Goal: Task Accomplishment & Management: Manage account settings

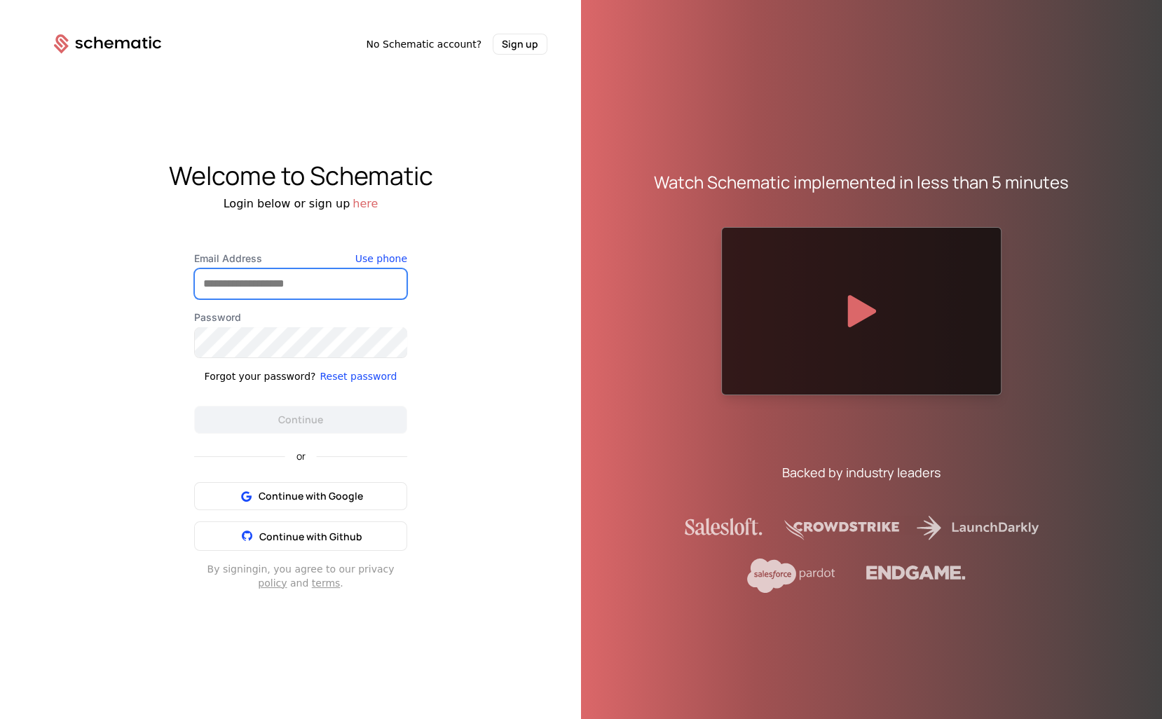
click at [339, 286] on input "Email Address" at bounding box center [301, 283] width 212 height 29
click at [0, 718] on com-1password-button at bounding box center [0, 719] width 0 height 0
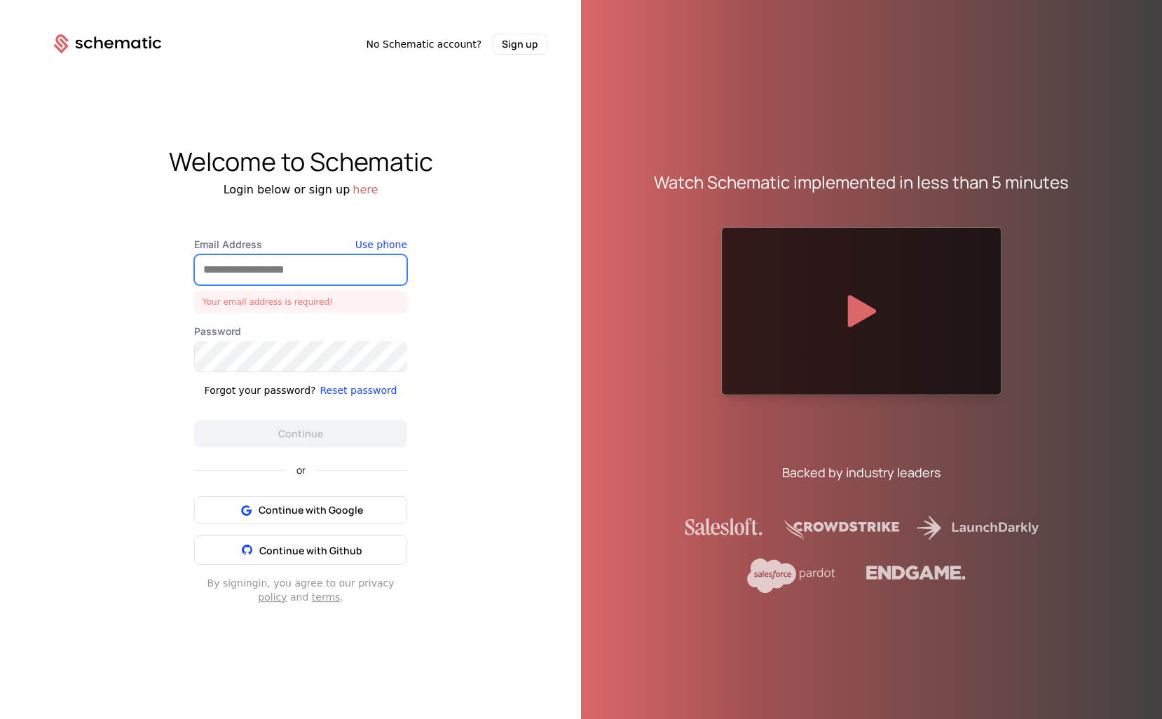
type input "**********"
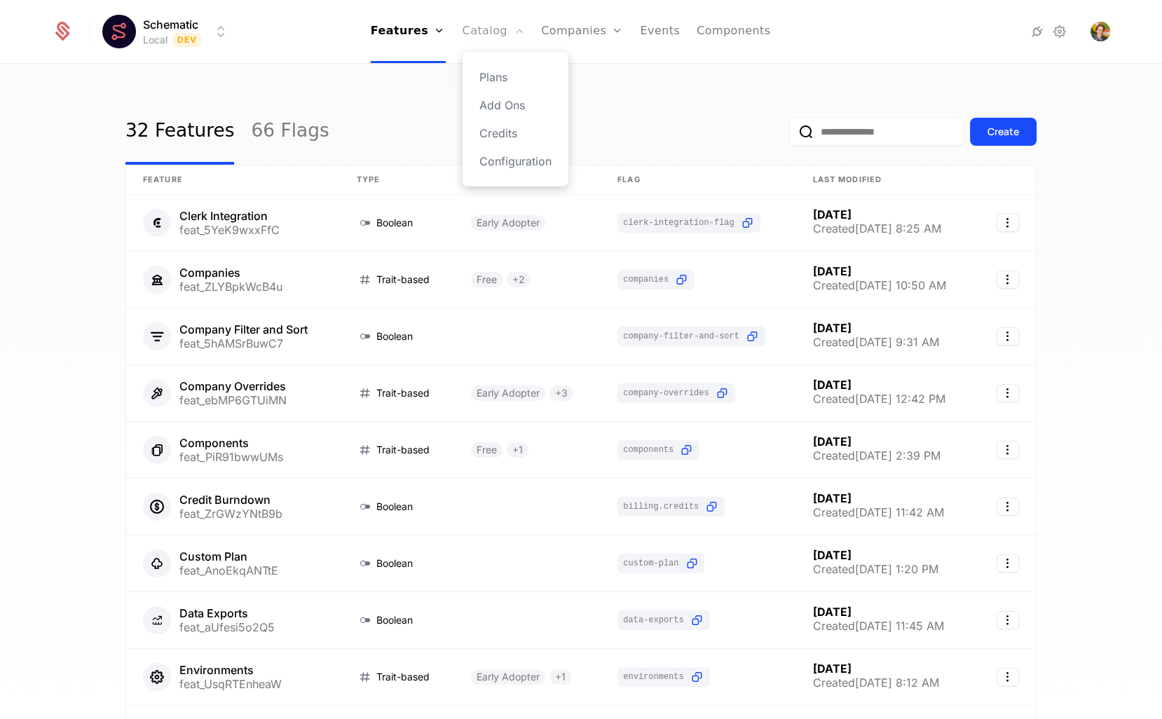
click at [476, 36] on link "Catalog" at bounding box center [493, 31] width 62 height 63
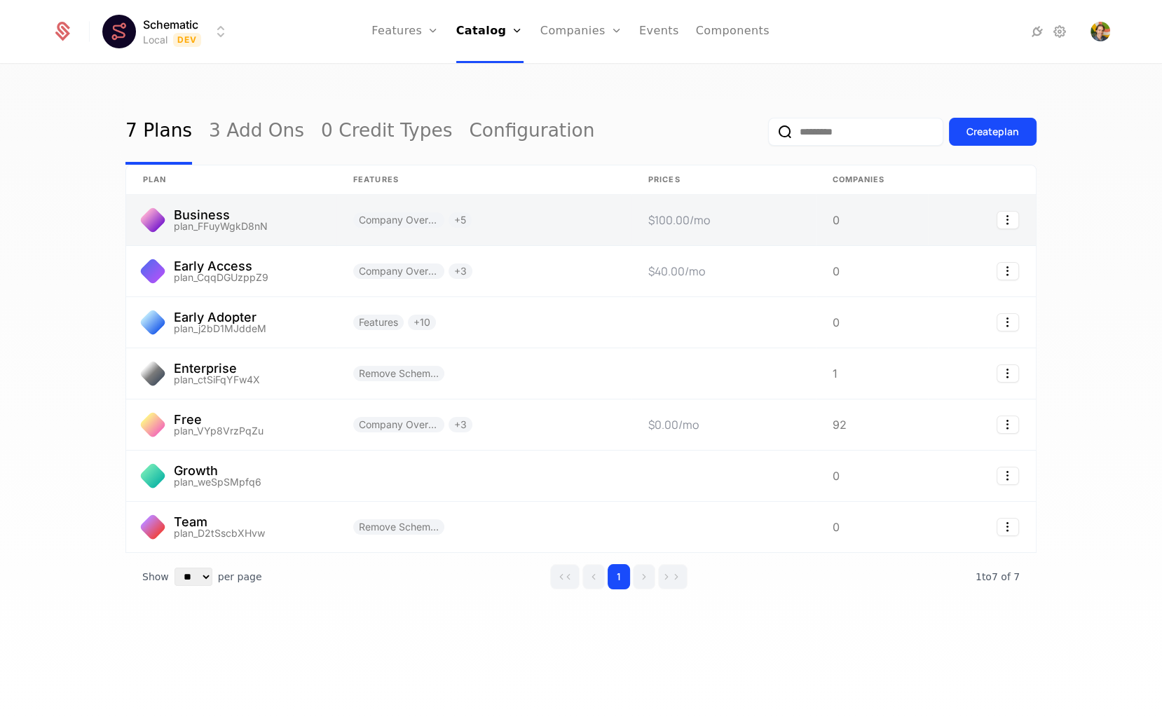
click at [336, 217] on link at bounding box center [483, 220] width 295 height 50
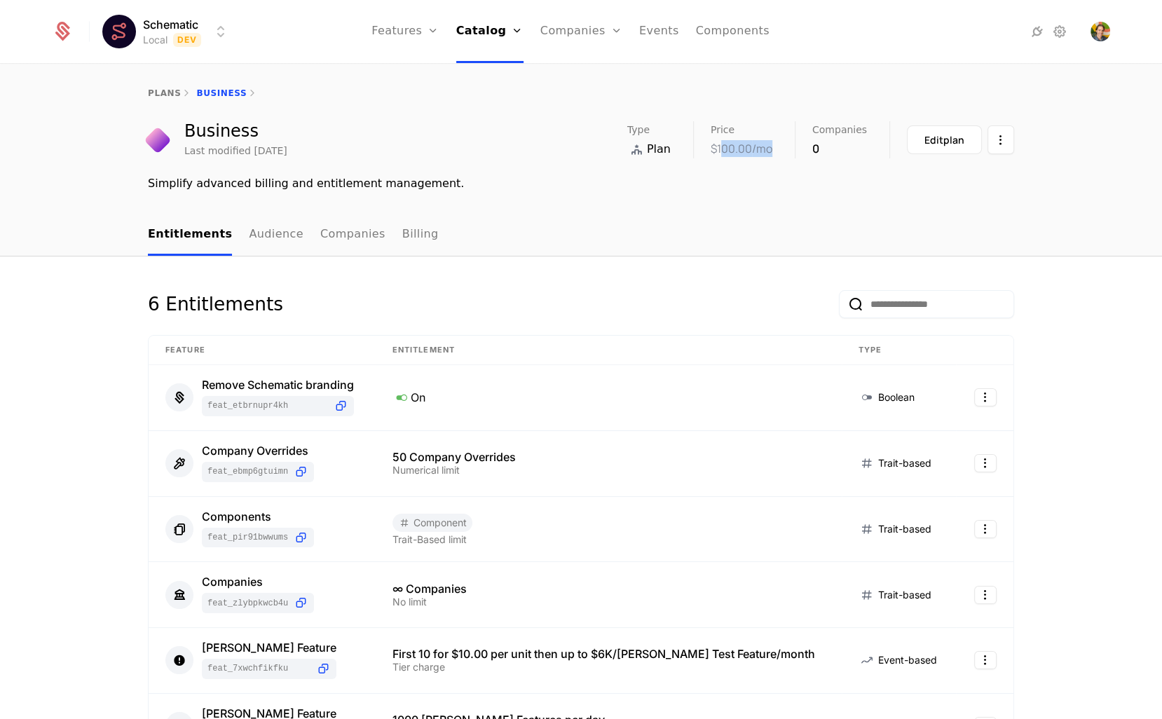
drag, startPoint x: 727, startPoint y: 147, endPoint x: 814, endPoint y: 156, distance: 88.1
click at [805, 156] on div "Type Plan Price $100.00 /mo Companies 0 Edit plan" at bounding box center [820, 139] width 387 height 37
click at [947, 143] on div "Edit plan" at bounding box center [944, 140] width 40 height 14
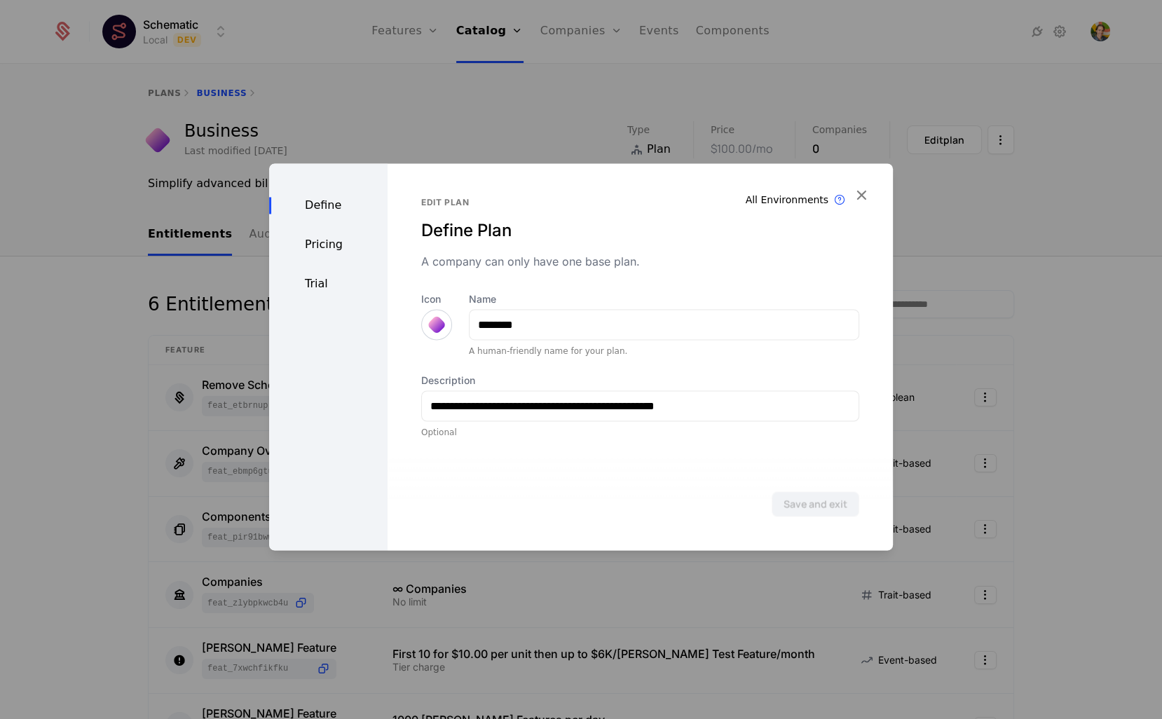
click at [312, 245] on div "Pricing" at bounding box center [328, 244] width 118 height 17
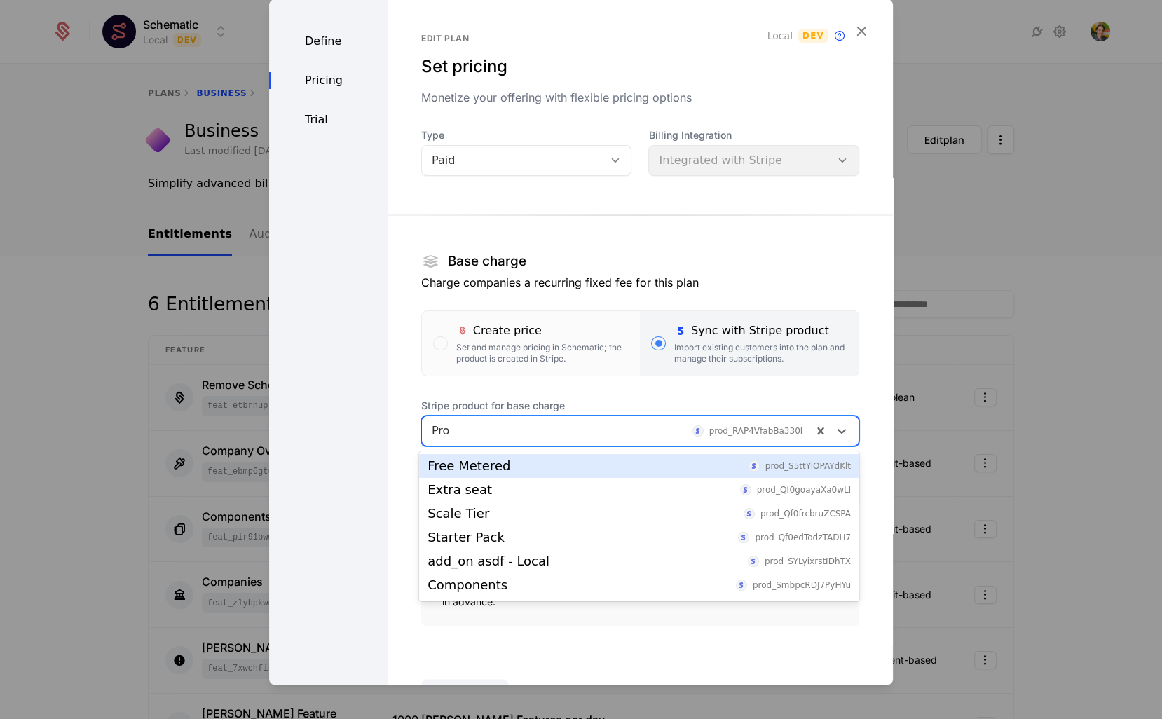
click at [507, 423] on div at bounding box center [617, 431] width 371 height 20
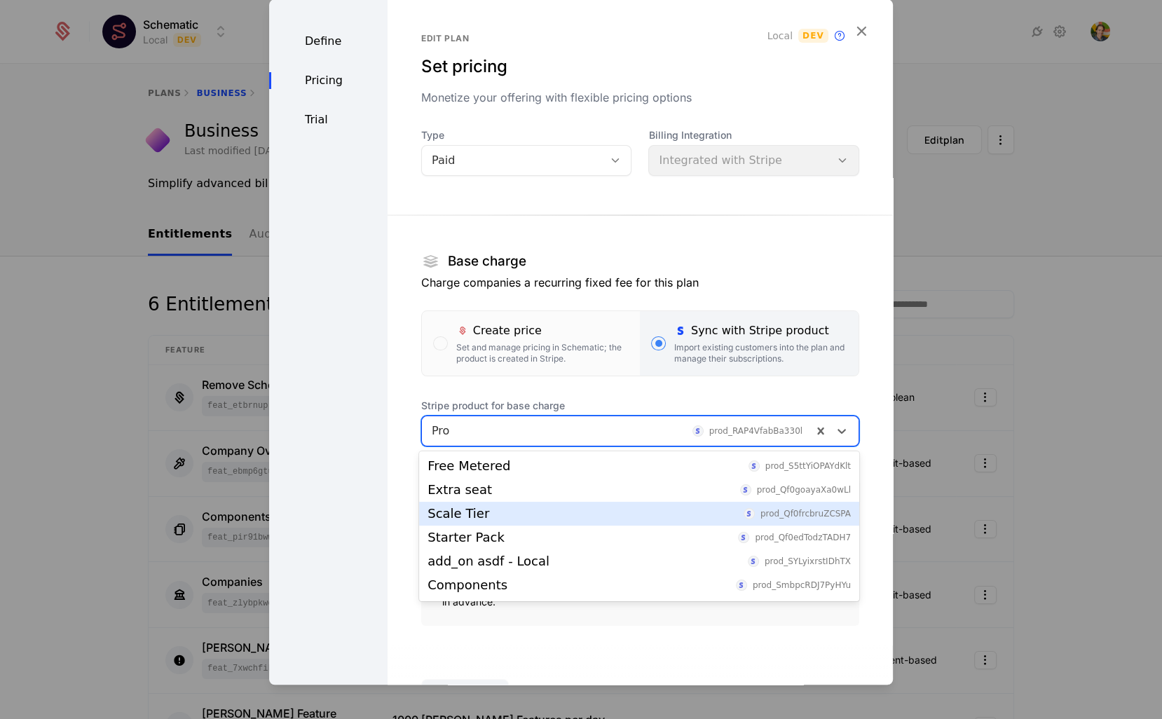
click at [501, 509] on div "Scale Tier prod_Qf0frcbruZCSPA" at bounding box center [638, 513] width 423 height 13
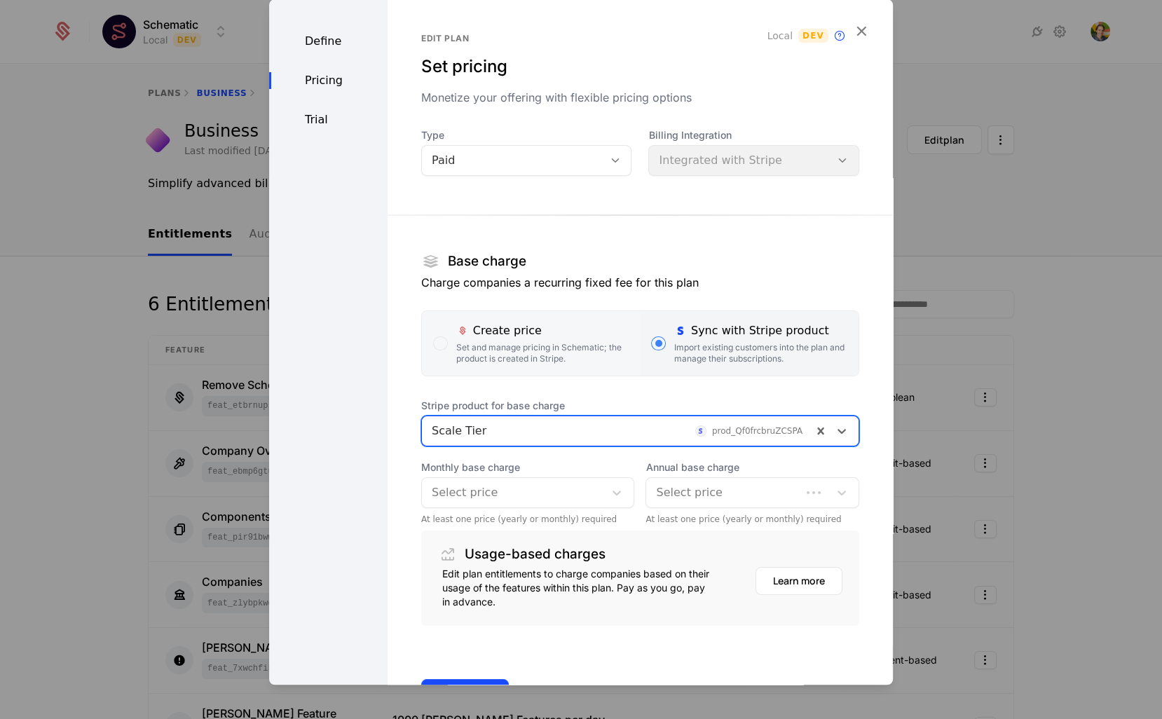
scroll to position [51, 0]
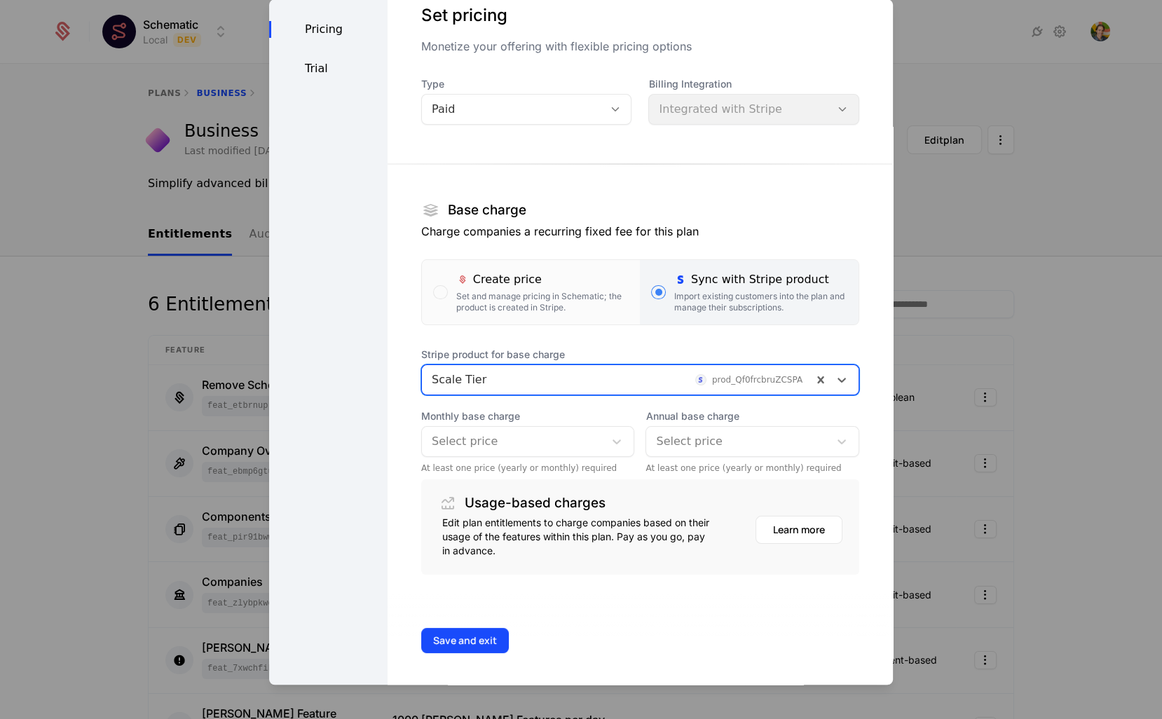
click at [560, 452] on div "Select price" at bounding box center [513, 441] width 183 height 25
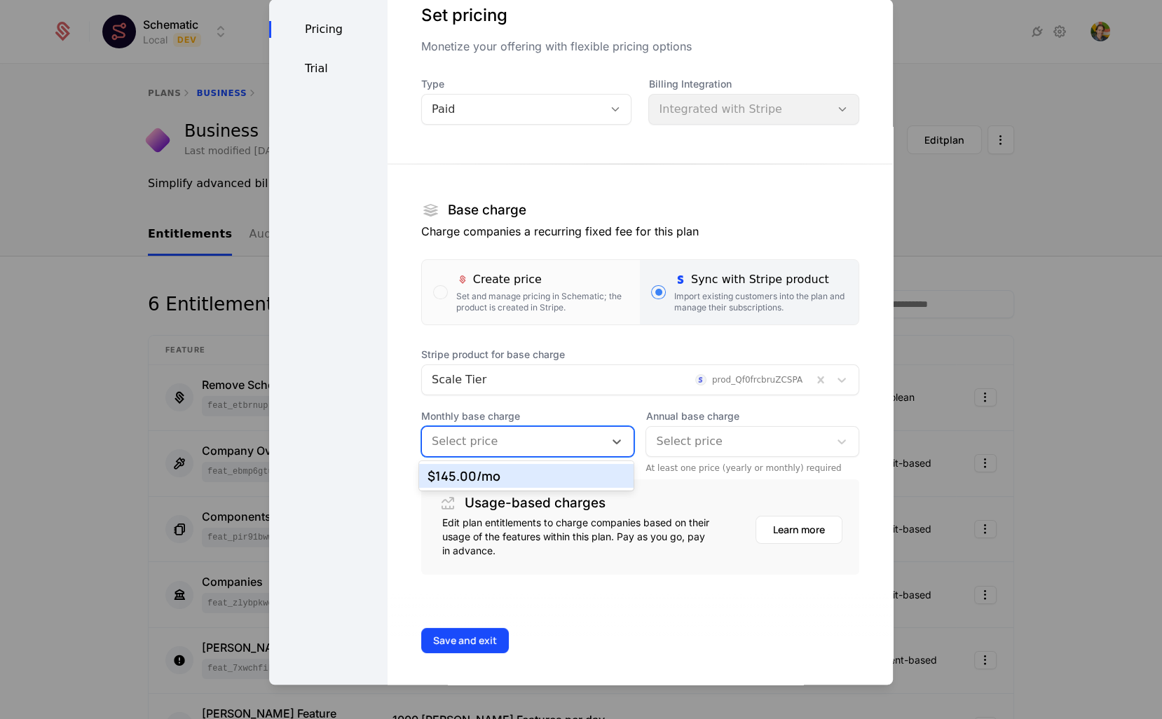
click at [535, 472] on div "$145.00 /mo" at bounding box center [526, 475] width 198 height 13
click at [669, 434] on div at bounding box center [737, 442] width 163 height 20
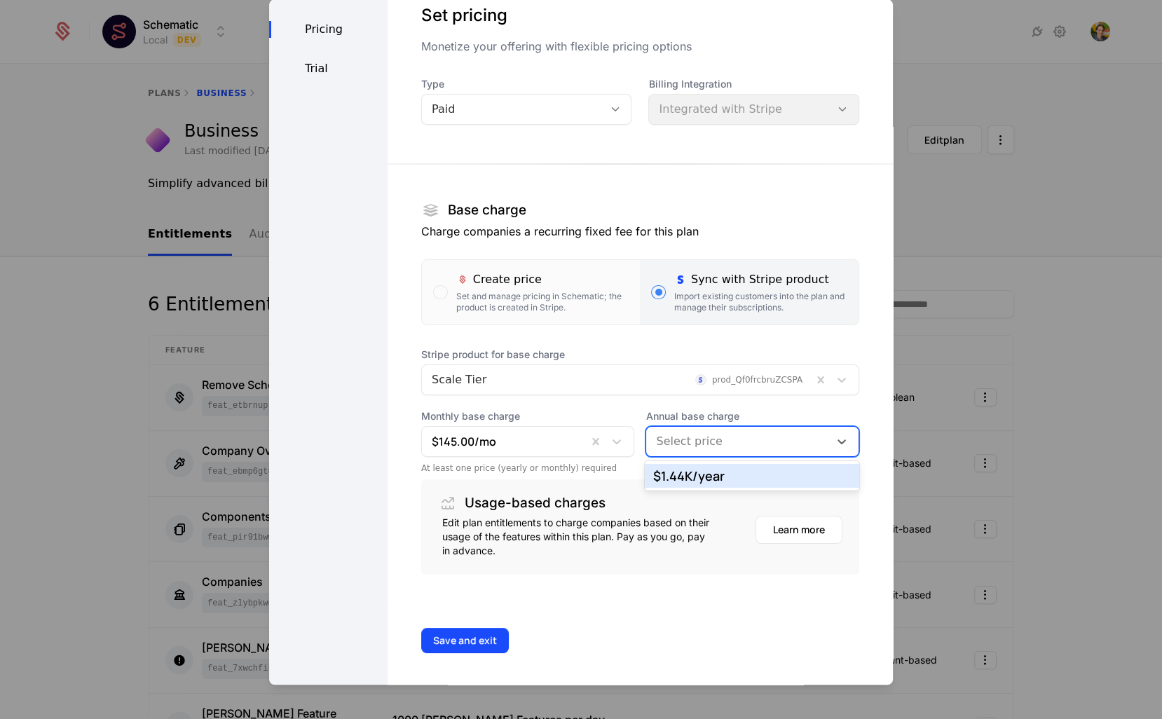
click at [669, 474] on div "$1.44K /year" at bounding box center [752, 475] width 198 height 13
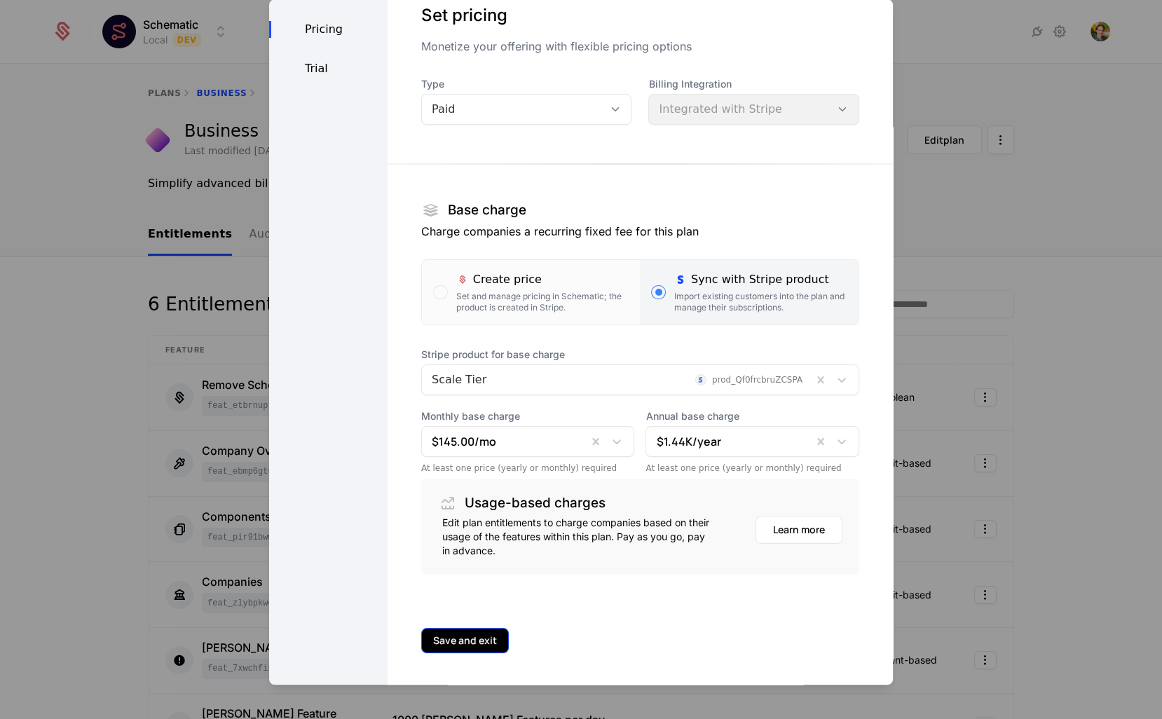
click at [469, 635] on button "Save and exit" at bounding box center [465, 640] width 88 height 25
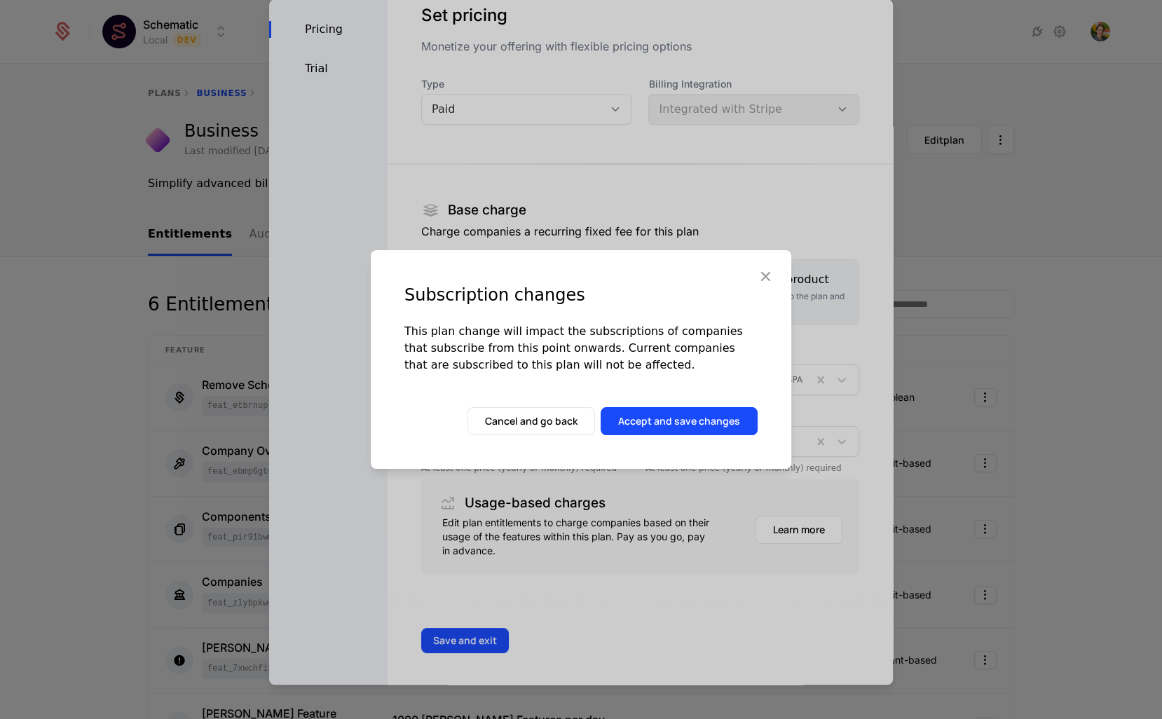
click at [760, 267] on icon "button" at bounding box center [765, 276] width 18 height 18
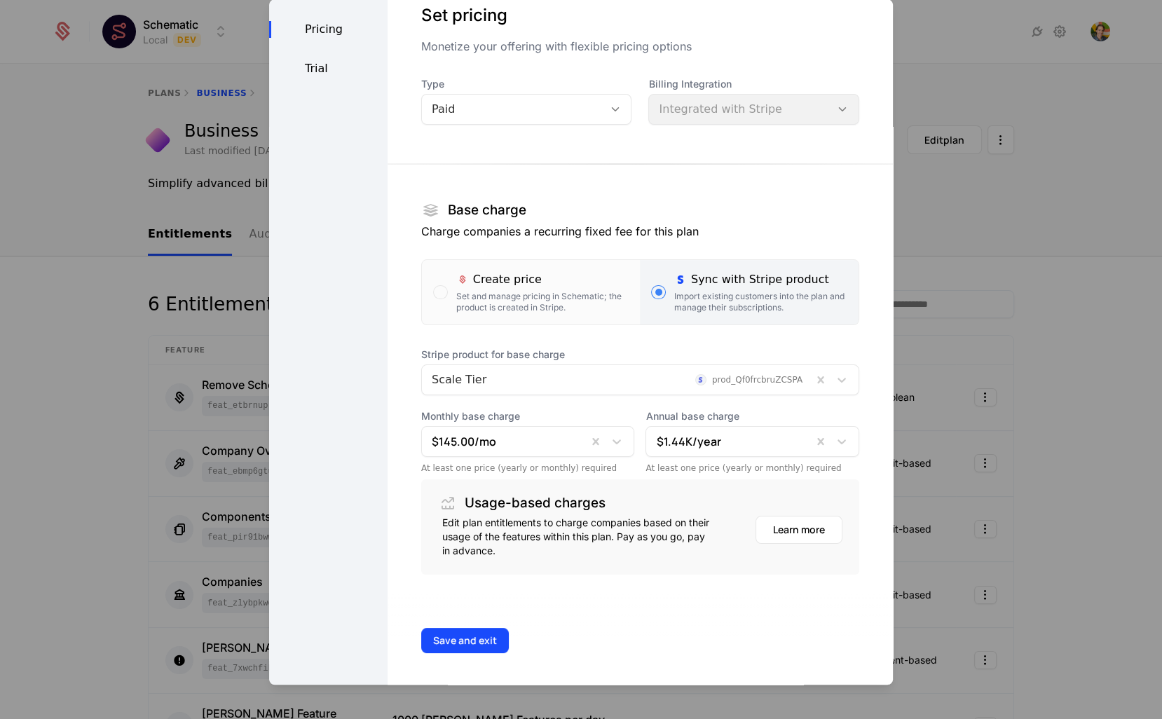
click at [745, 224] on p "Charge companies a recurring fixed fee for this plan" at bounding box center [640, 231] width 438 height 17
click at [550, 260] on label "Create price Set and manage pricing in Schematic; the product is created in Str…" at bounding box center [531, 292] width 219 height 64
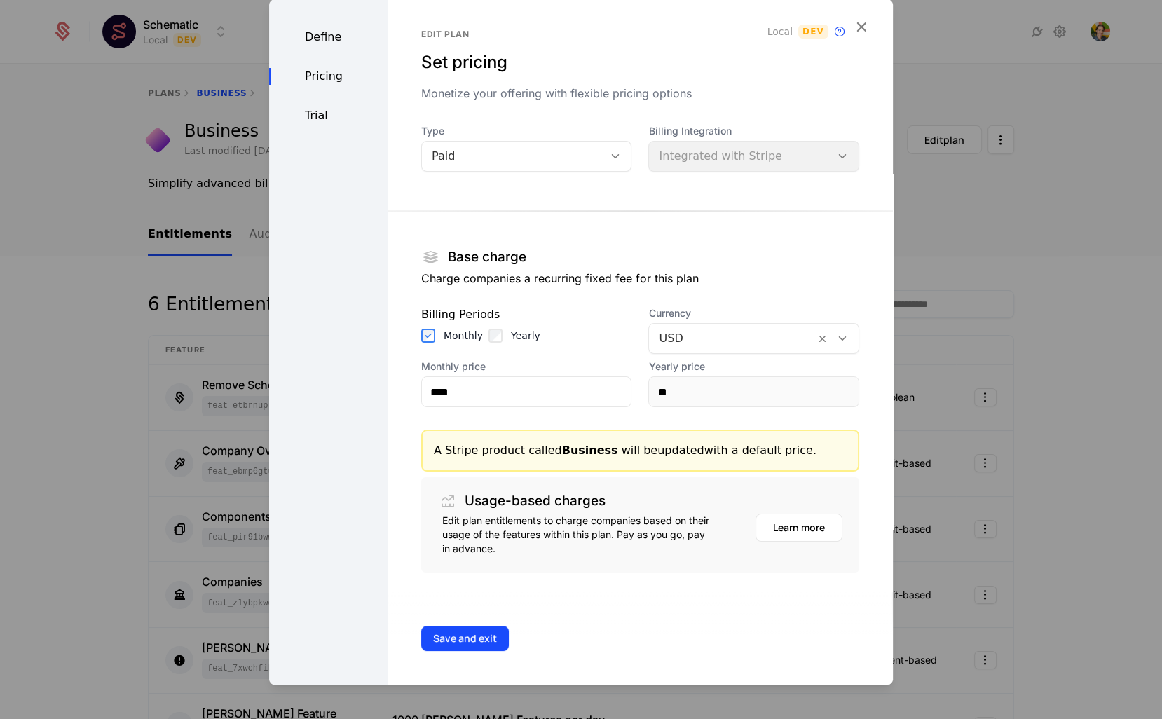
scroll to position [3, 0]
click at [502, 286] on p "Charge companies a recurring fixed fee for this plan" at bounding box center [640, 279] width 438 height 17
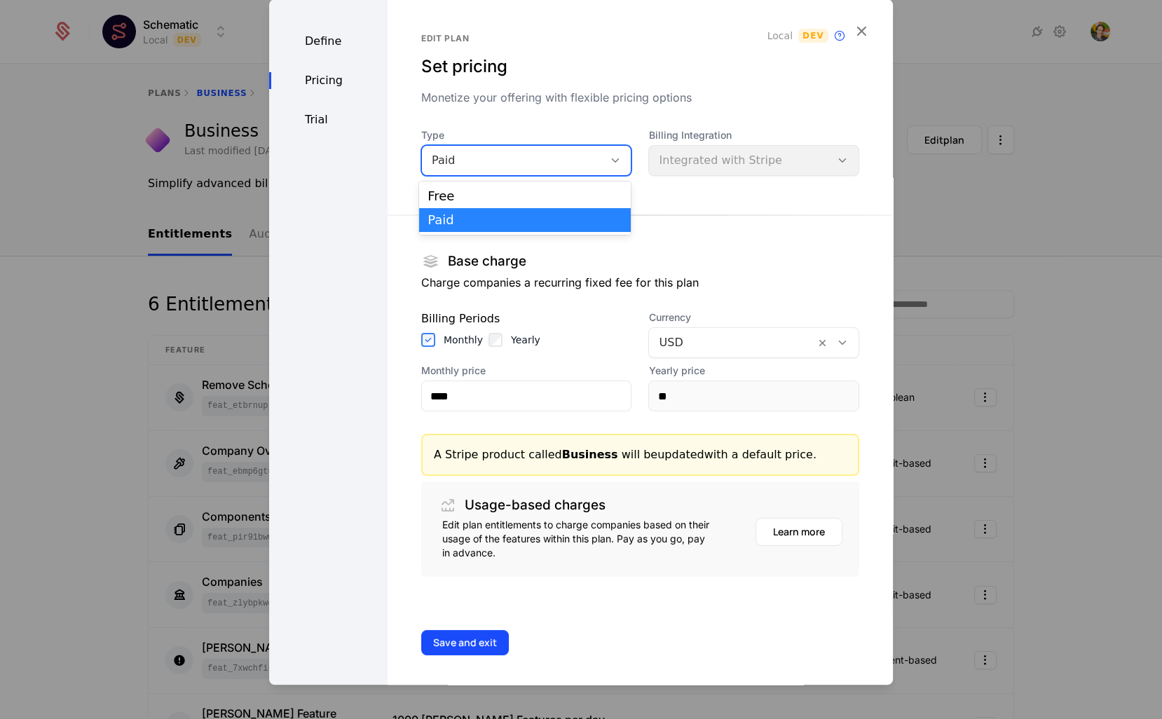
click at [543, 160] on div "Paid" at bounding box center [513, 160] width 162 height 17
click at [526, 198] on div "Free" at bounding box center [524, 196] width 195 height 13
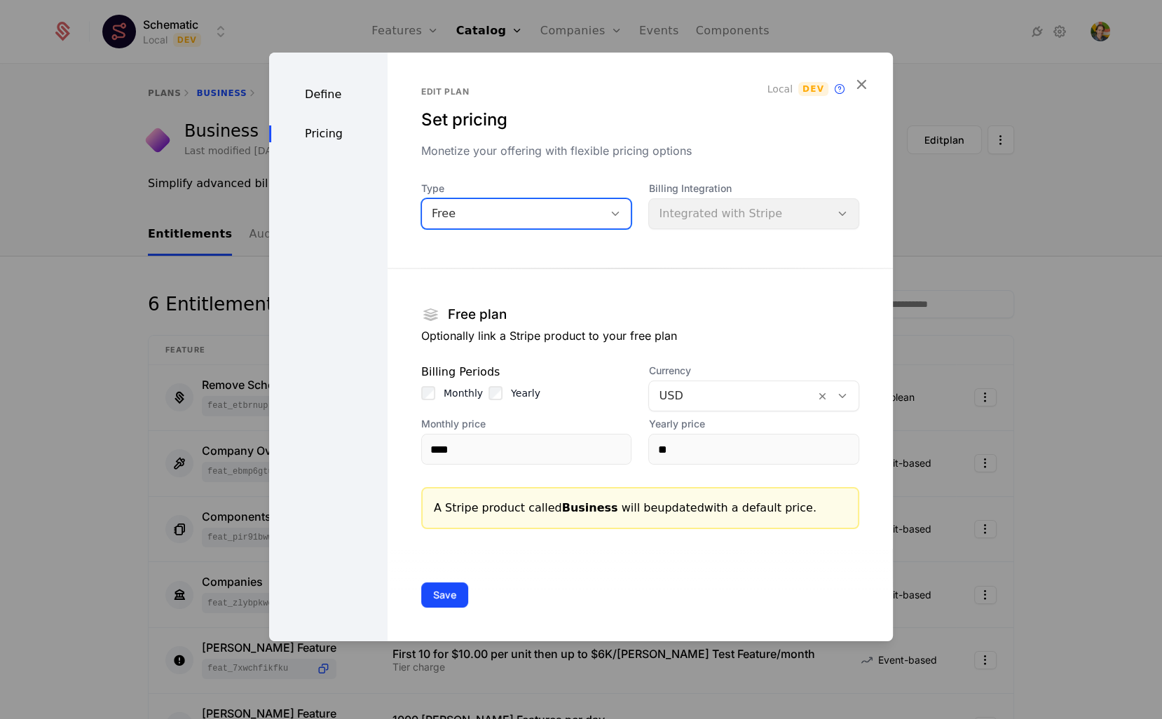
click at [685, 206] on div "Billing Integration Integrated with Stripe" at bounding box center [753, 205] width 211 height 48
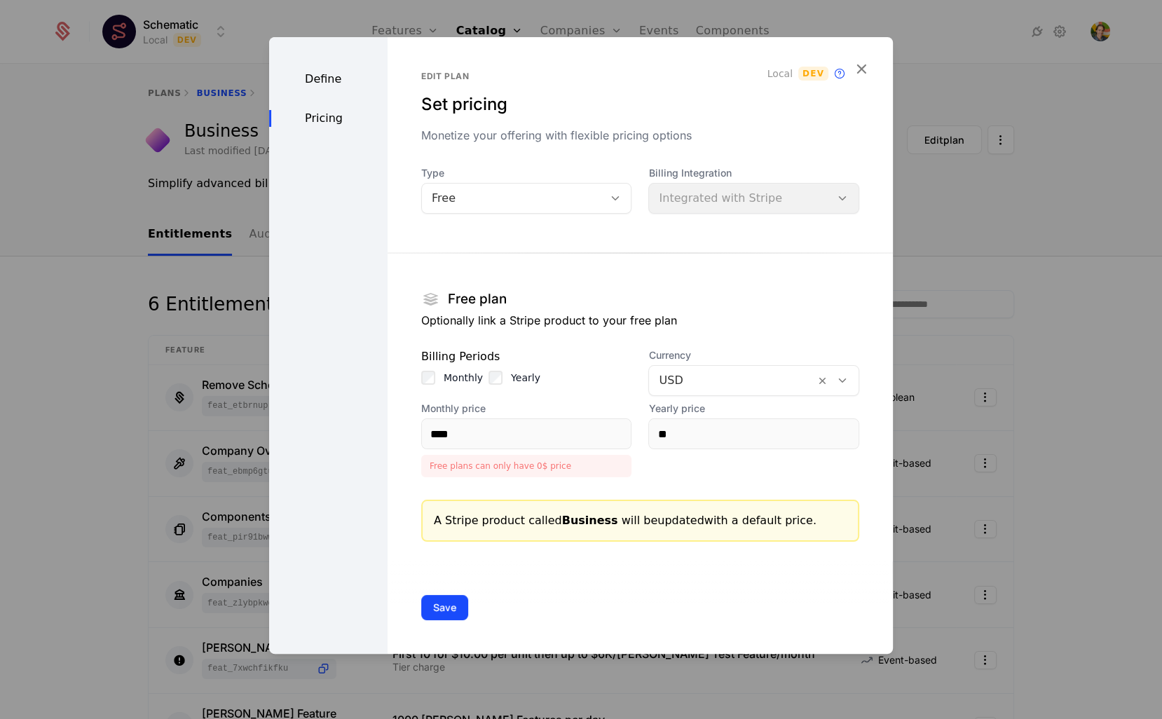
click at [317, 75] on div "Define" at bounding box center [328, 79] width 118 height 17
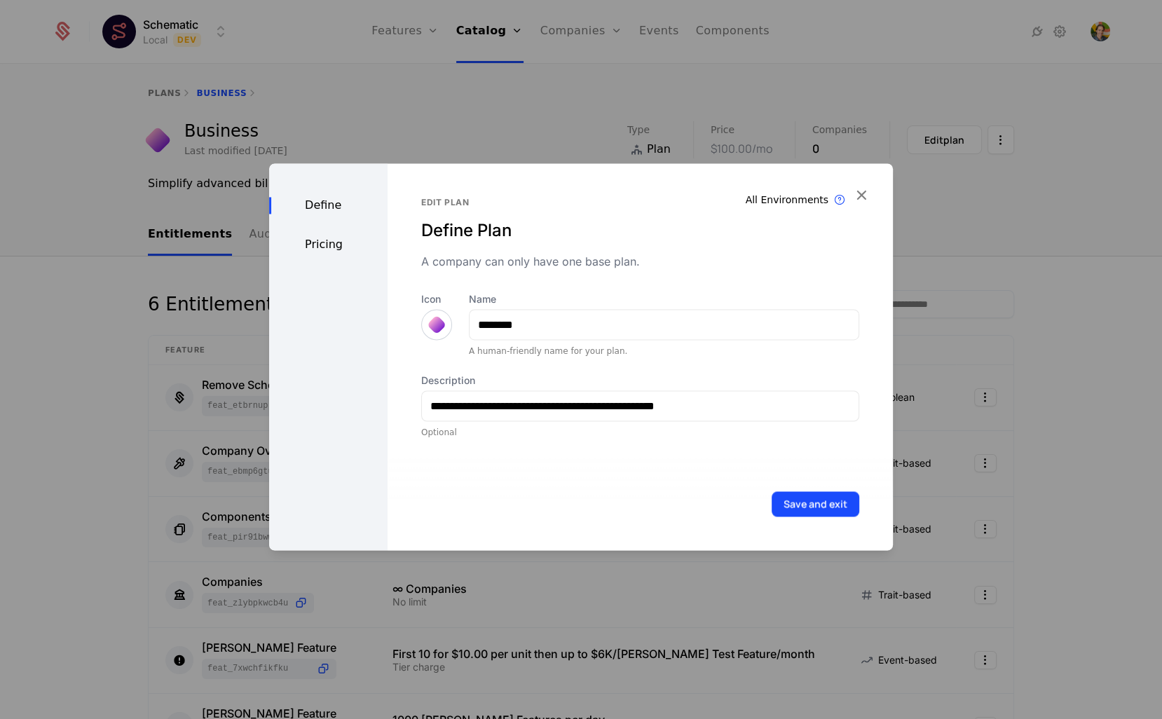
click at [443, 215] on div "Edit plan Define Plan A company can only have one base plan." at bounding box center [640, 233] width 438 height 73
click at [425, 206] on div "Edit plan" at bounding box center [640, 202] width 438 height 11
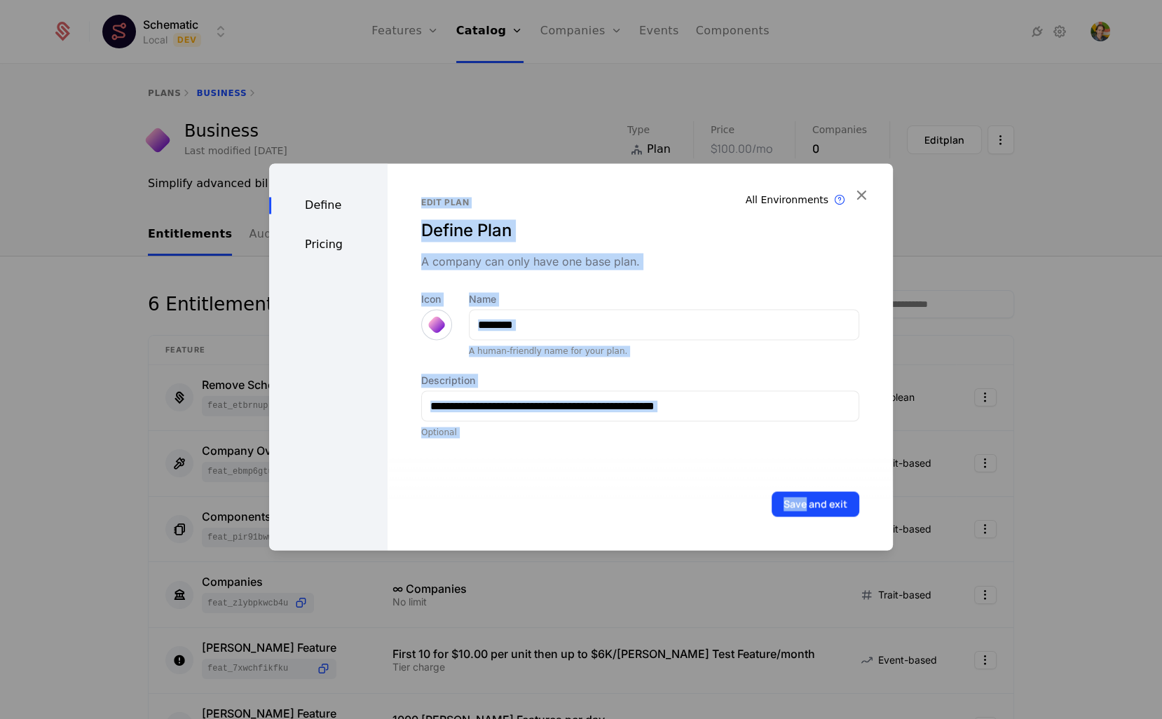
drag, startPoint x: 425, startPoint y: 206, endPoint x: 577, endPoint y: 460, distance: 295.4
click at [576, 458] on div "**********" at bounding box center [640, 356] width 505 height 387
click at [577, 460] on div "Save and exit" at bounding box center [640, 504] width 505 height 92
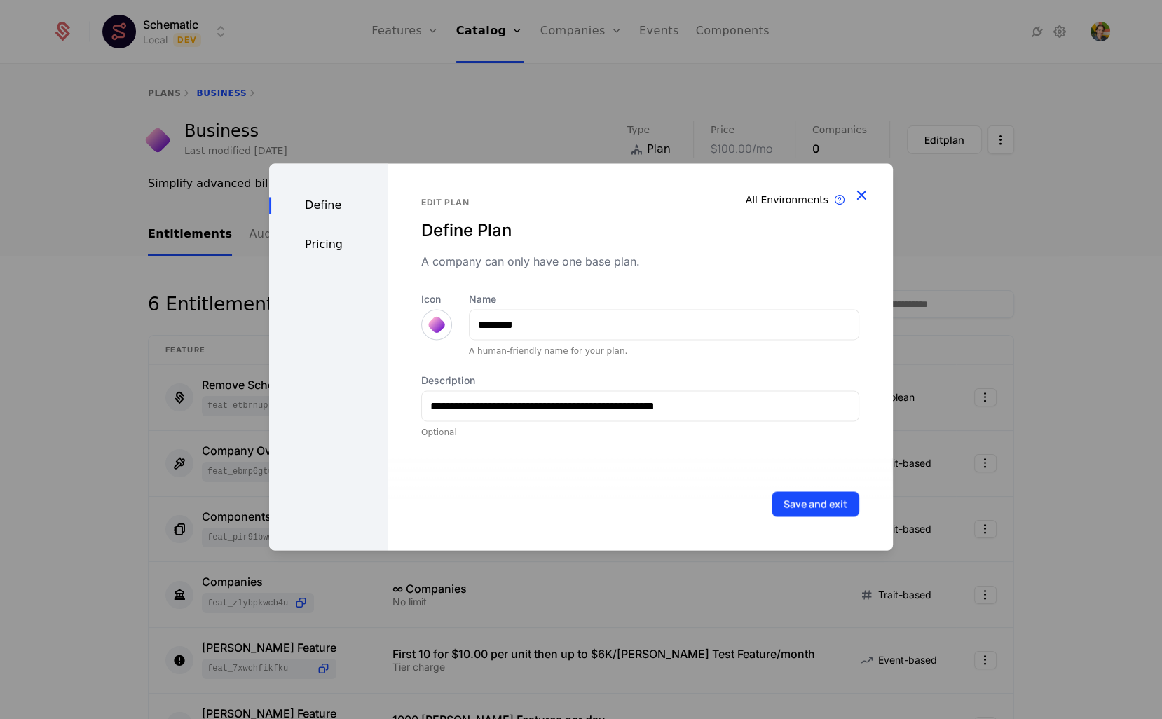
click at [868, 200] on icon "button" at bounding box center [861, 195] width 18 height 18
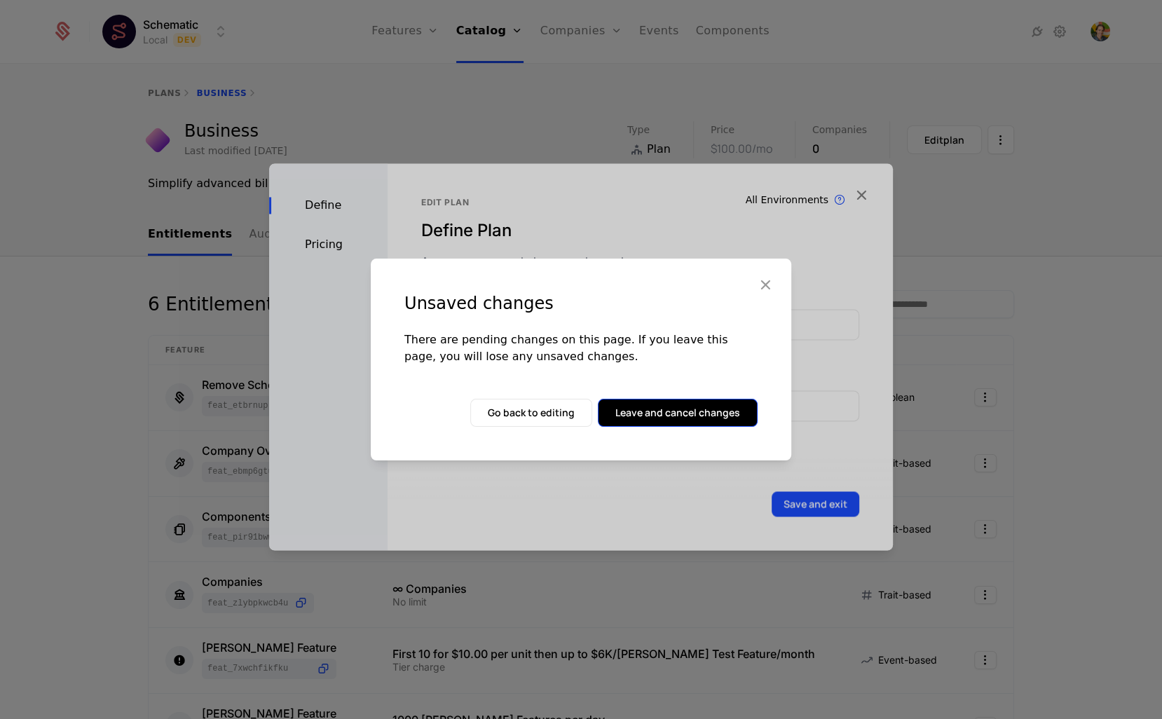
click at [698, 423] on button "Leave and cancel changes" at bounding box center [678, 413] width 160 height 28
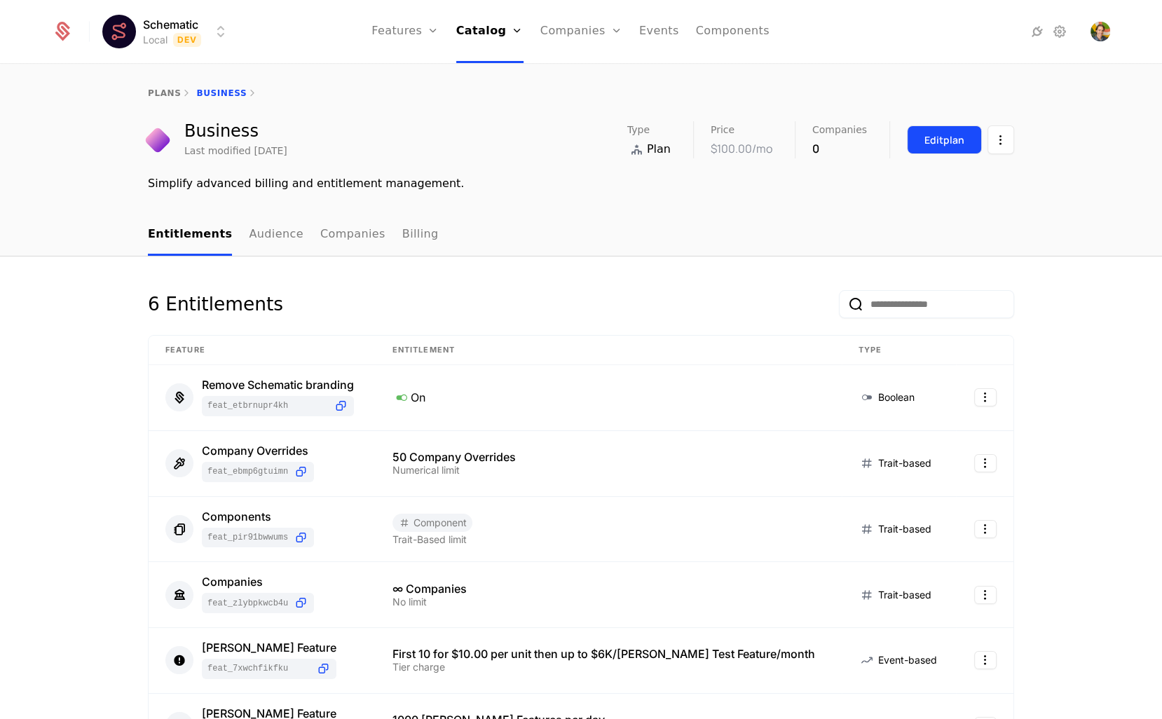
click at [936, 136] on div "Edit plan" at bounding box center [944, 140] width 40 height 14
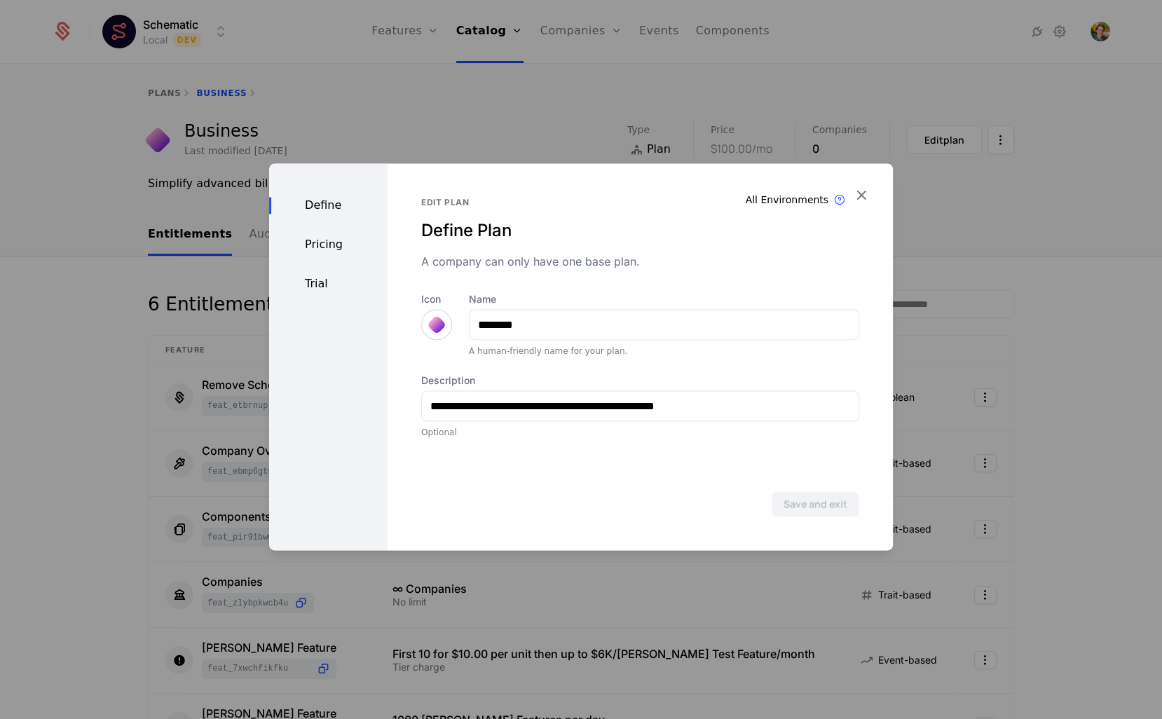
click at [317, 237] on div "Pricing" at bounding box center [328, 244] width 118 height 17
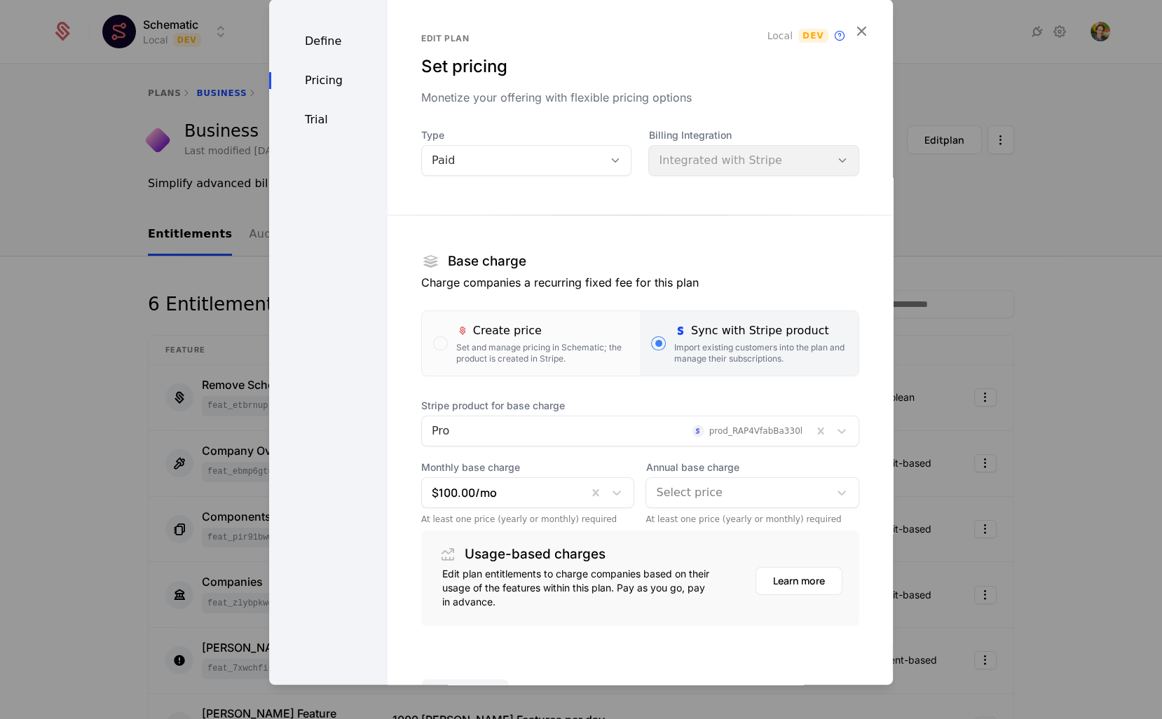
click at [469, 433] on div at bounding box center [617, 431] width 371 height 20
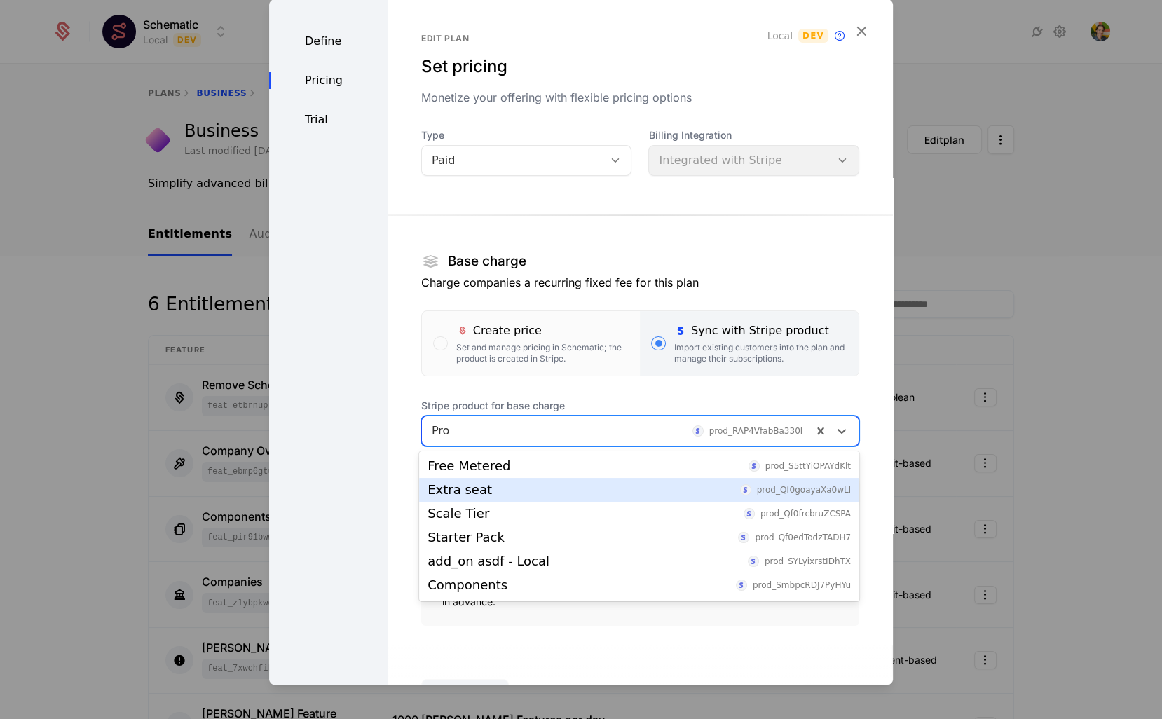
click at [462, 498] on div "Extra seat prod_Qf0goayaXa0wLl" at bounding box center [639, 490] width 440 height 24
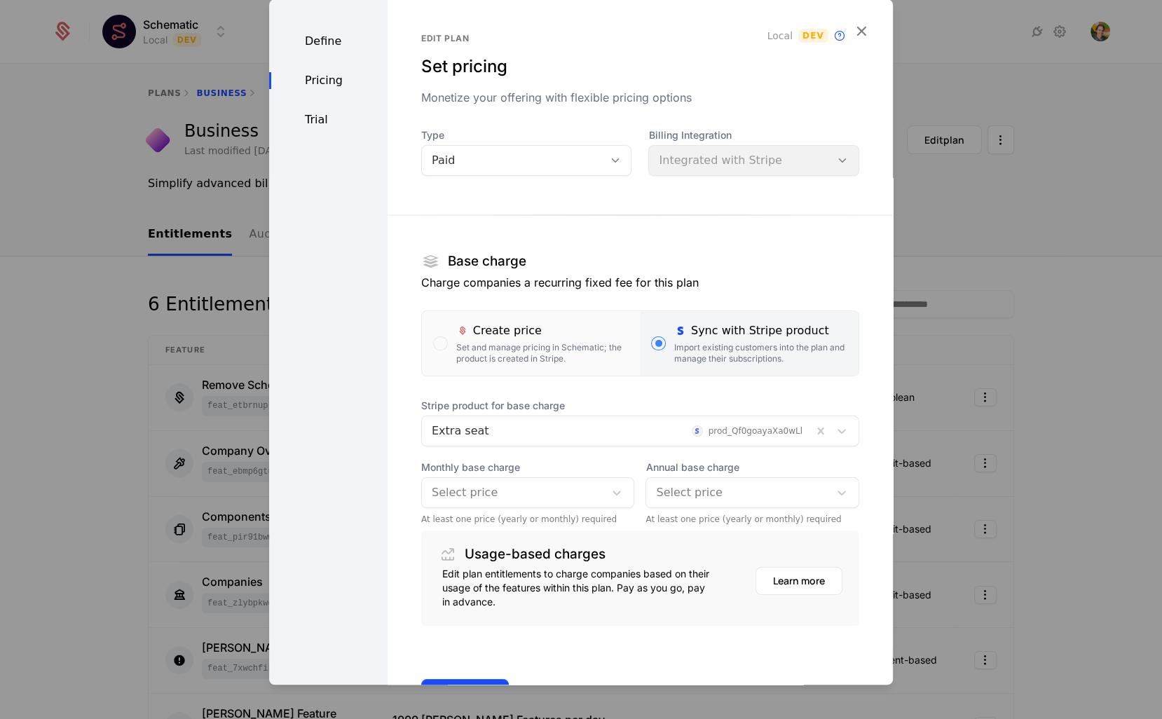
click at [509, 410] on span "Stripe product for base charge" at bounding box center [640, 406] width 438 height 14
click at [507, 416] on div "Extra seat prod_Qf0goayaXa0wLl" at bounding box center [640, 431] width 438 height 31
click at [502, 446] on div "Stripe product for base charge Extra seat prod_Qf0goayaXa0wLl Monthly base char…" at bounding box center [640, 462] width 438 height 126
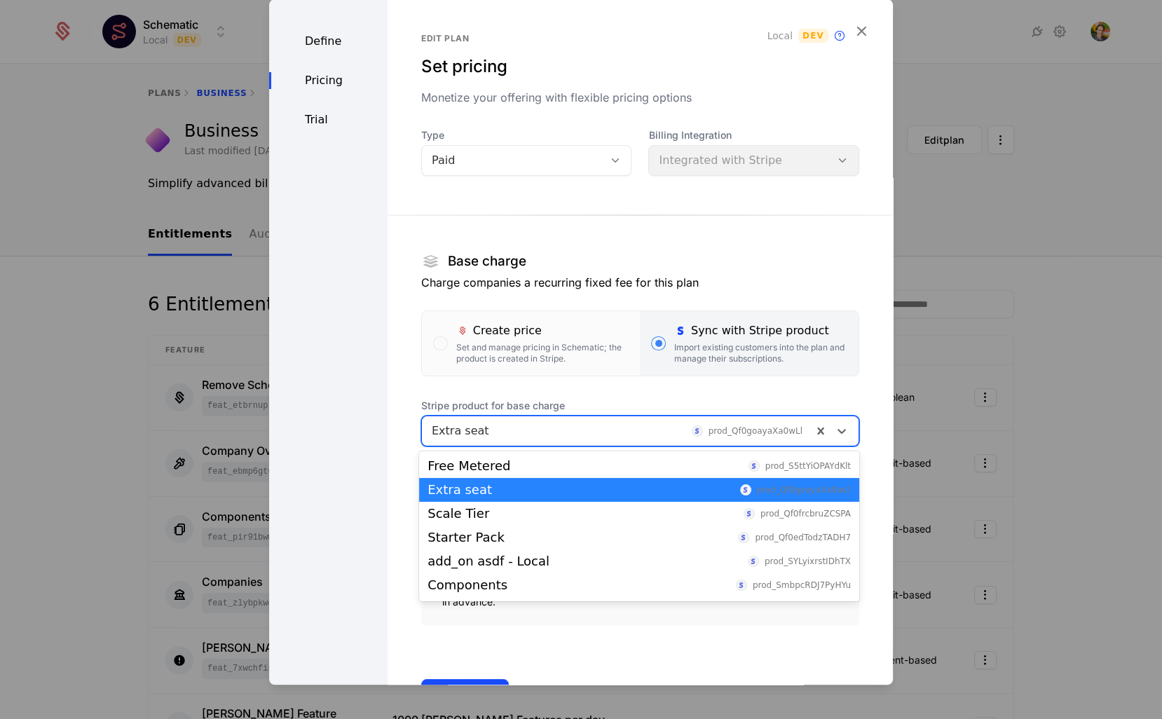
click at [504, 440] on div "Extra seat prod_Qf0goayaXa0wLl" at bounding box center [617, 430] width 390 height 25
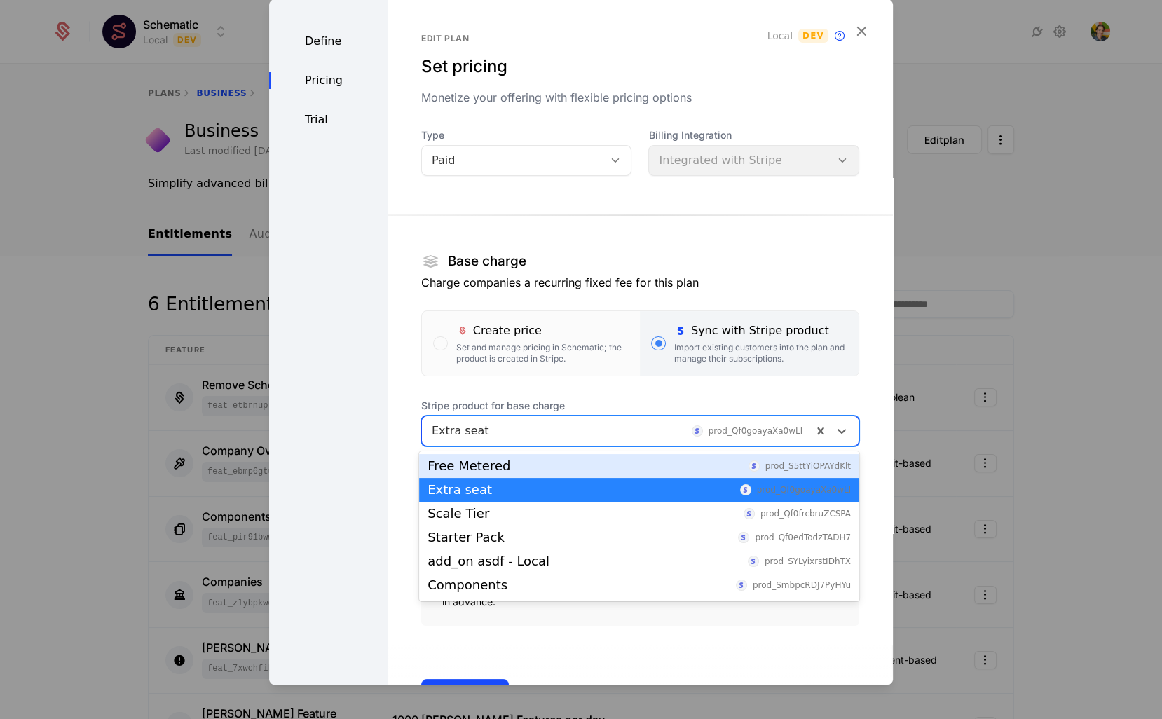
click at [502, 467] on div "Free Metered" at bounding box center [468, 466] width 83 height 13
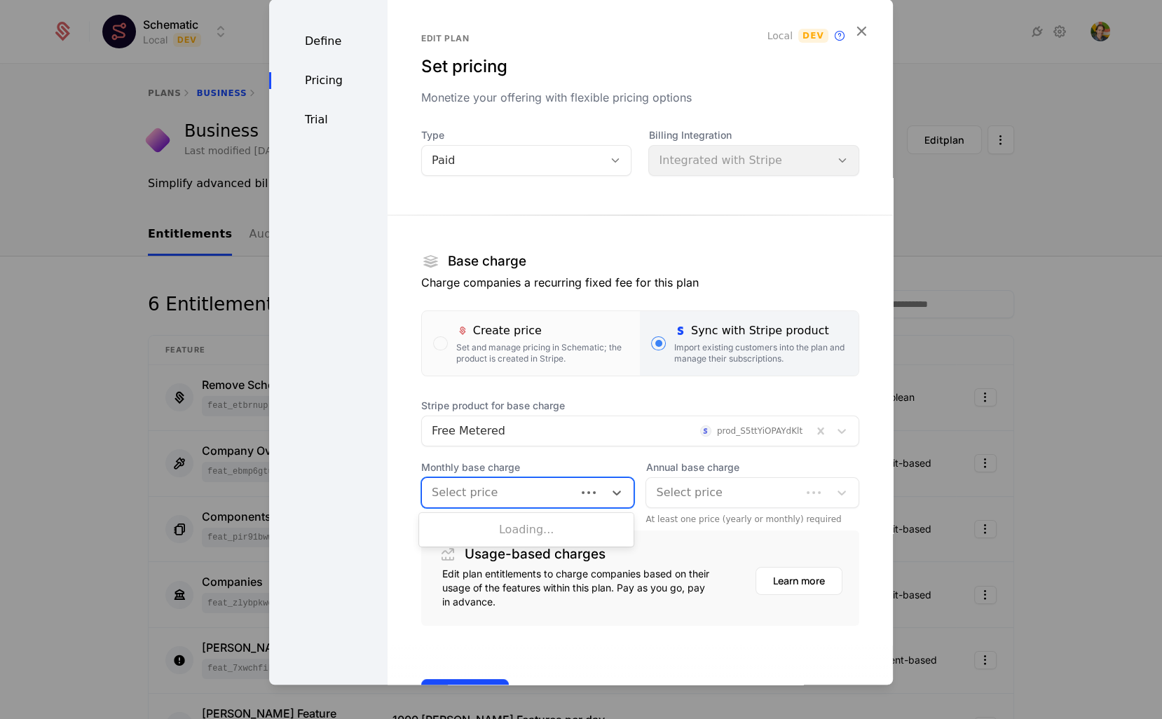
click at [441, 496] on div at bounding box center [499, 493] width 135 height 20
click at [448, 526] on div "$0.00 /mo" at bounding box center [526, 527] width 198 height 13
click at [714, 495] on div at bounding box center [737, 493] width 163 height 20
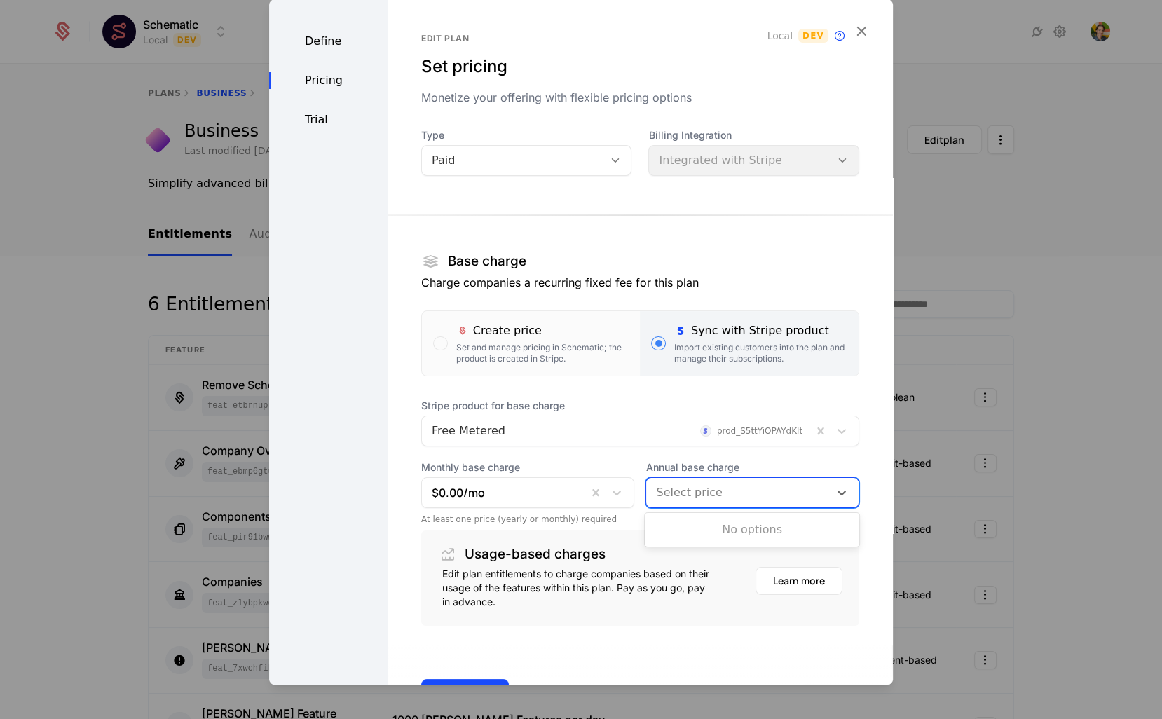
click at [705, 535] on div "No options" at bounding box center [752, 530] width 214 height 28
click at [671, 450] on div "Stripe product for base charge Free Metered prod_S5ttYiOPAYdKlt Monthly base ch…" at bounding box center [640, 462] width 438 height 126
click at [507, 320] on label "Create price Set and manage pricing in Schematic; the product is created in Str…" at bounding box center [531, 343] width 219 height 64
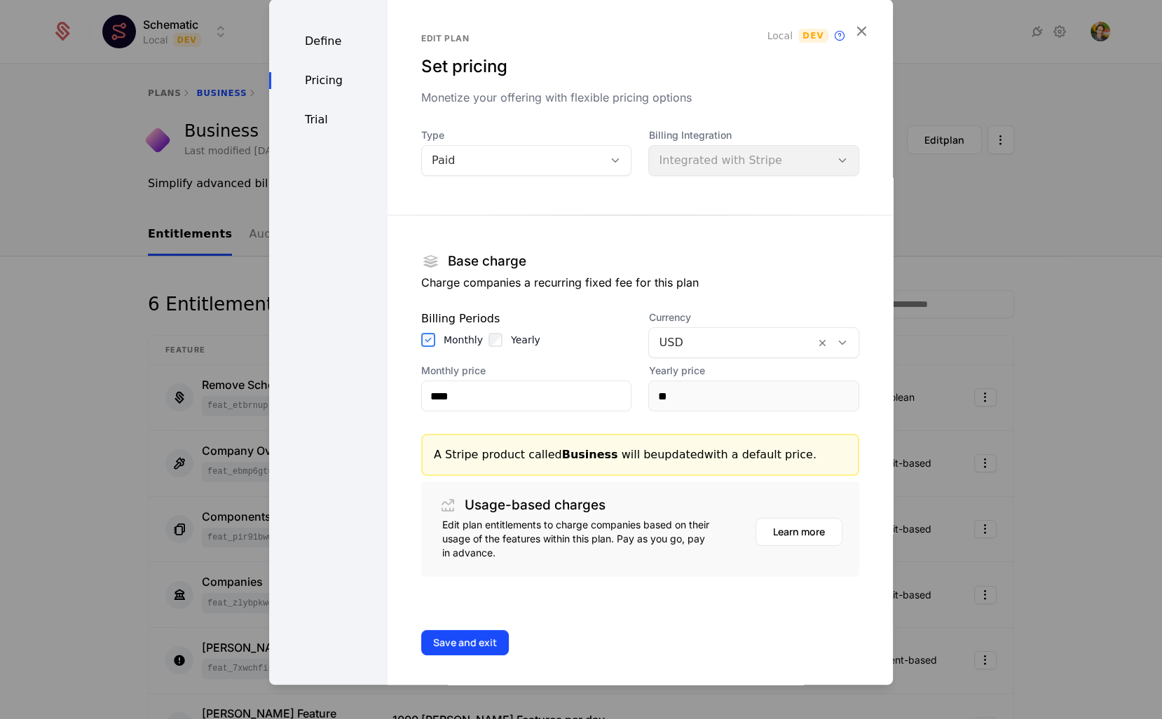
click at [197, 306] on div at bounding box center [581, 359] width 1162 height 719
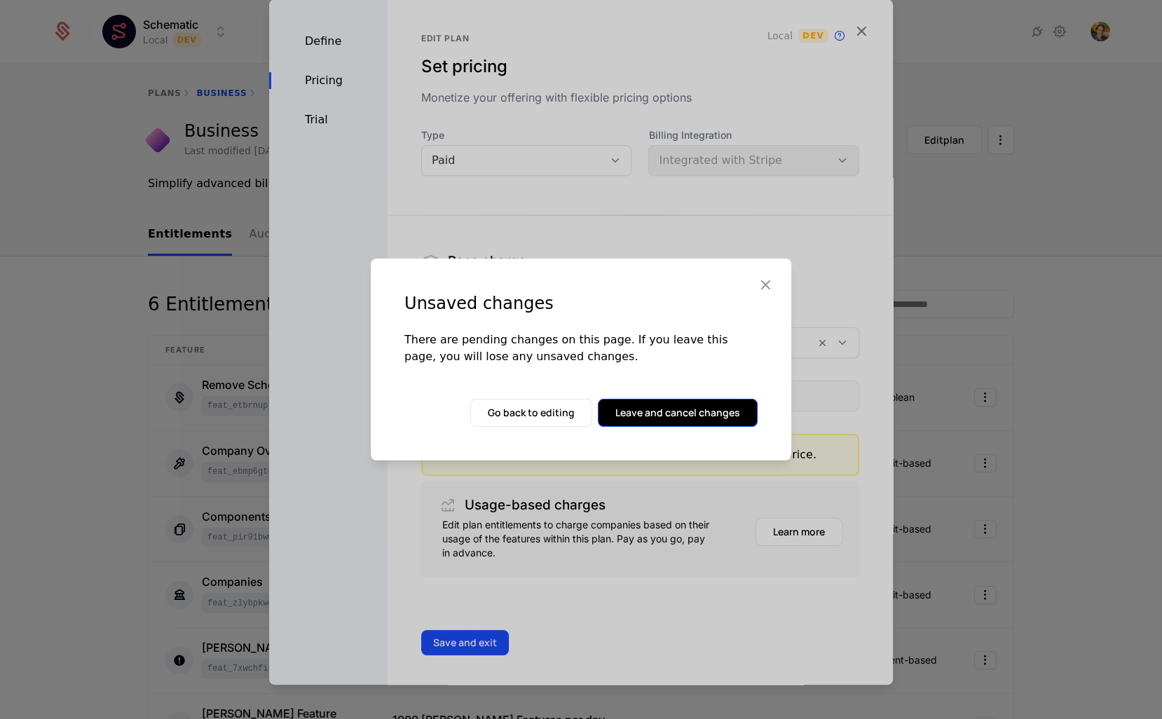
click at [739, 424] on button "Leave and cancel changes" at bounding box center [678, 413] width 160 height 28
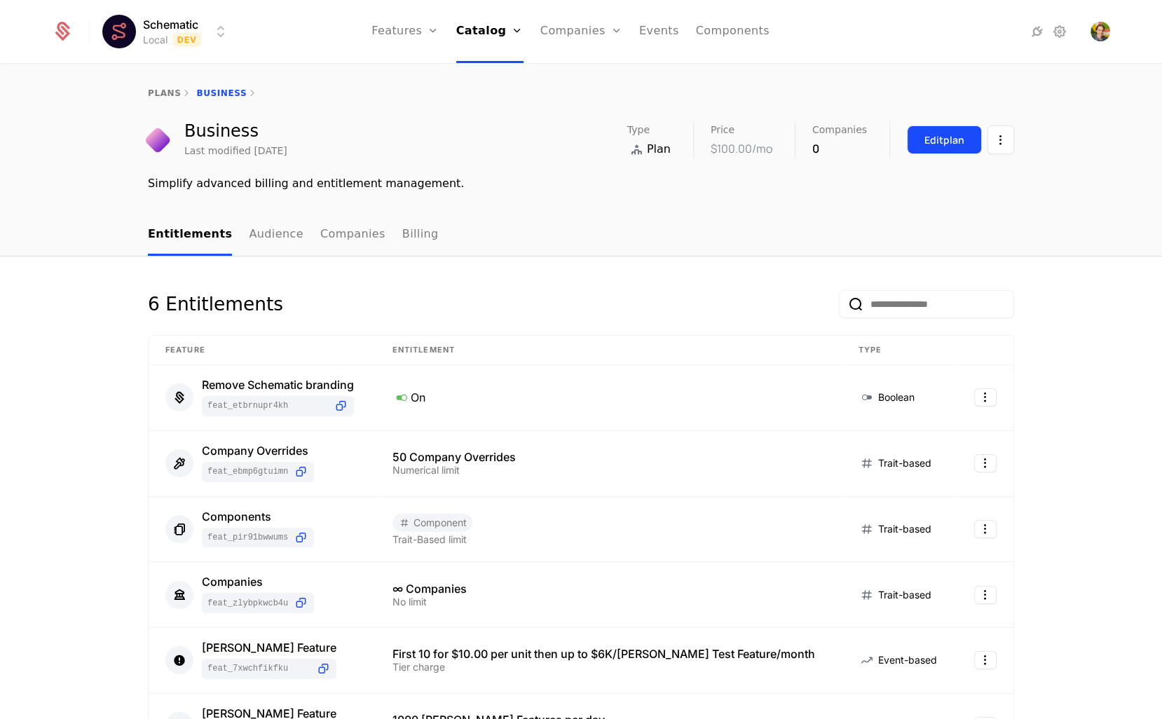
click at [955, 129] on button "Edit plan" at bounding box center [944, 139] width 75 height 29
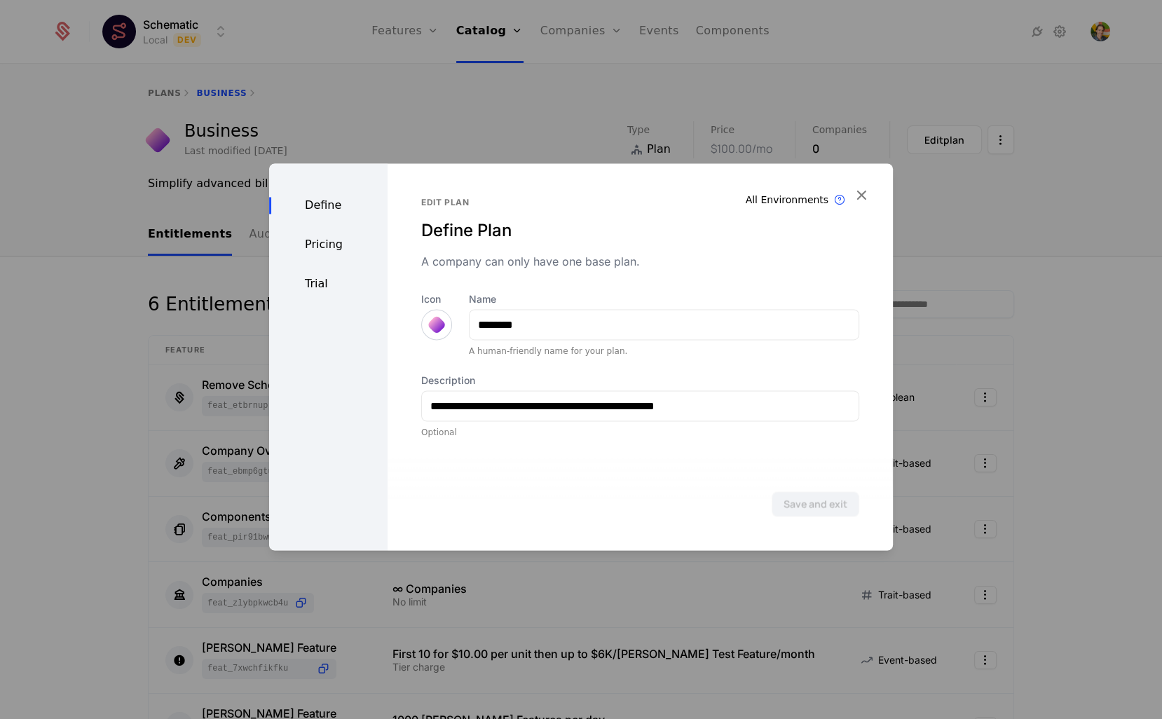
click at [283, 240] on div "Pricing" at bounding box center [328, 244] width 118 height 17
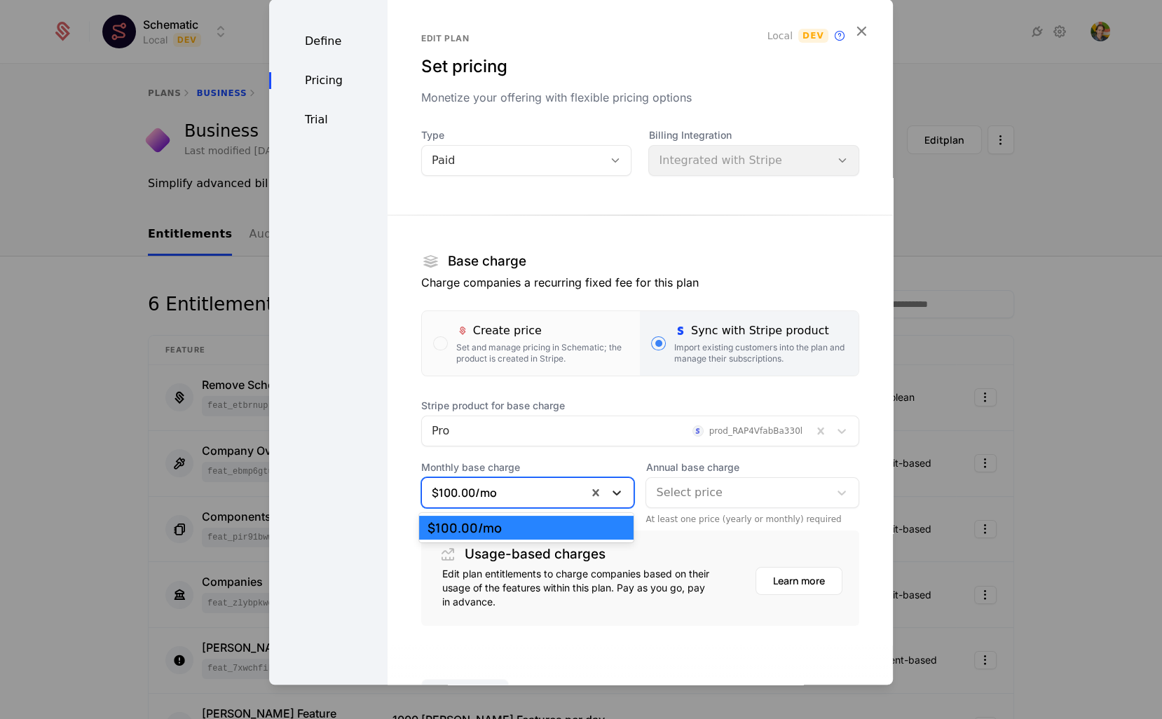
click at [622, 499] on icon at bounding box center [617, 493] width 14 height 14
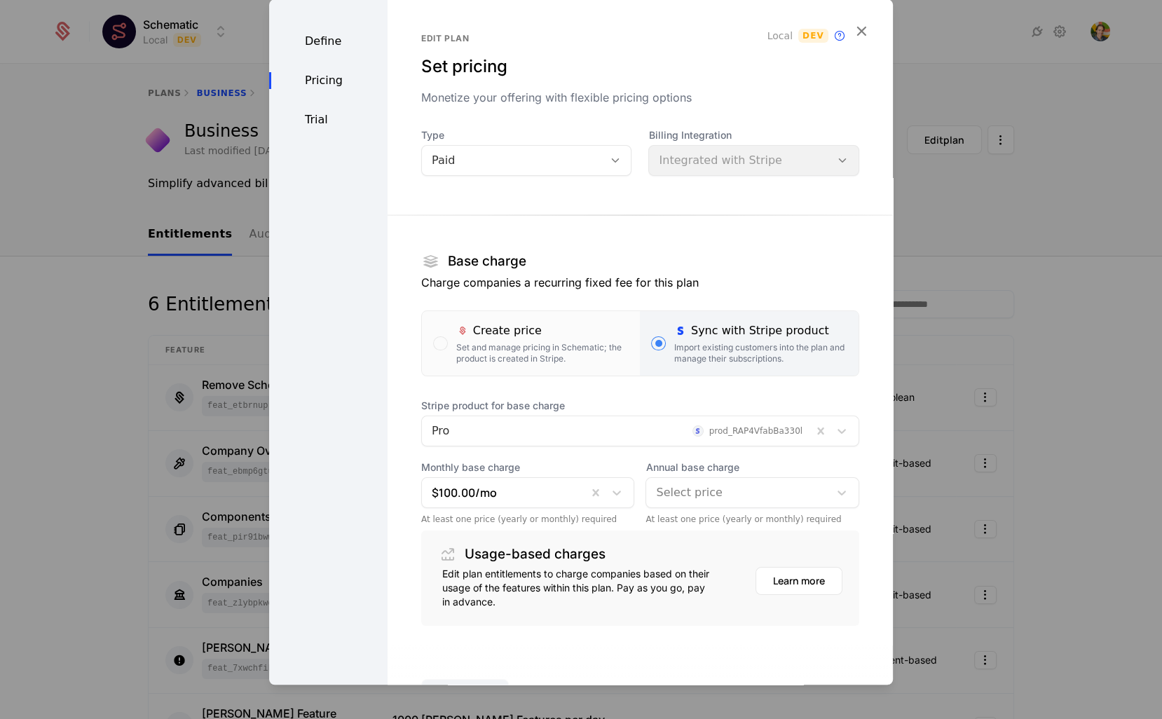
click at [639, 487] on div "Monthly base charge $100.00 /mo At least one price (yearly or monthly) required…" at bounding box center [640, 492] width 438 height 64
click at [720, 502] on div "Select price" at bounding box center [737, 492] width 183 height 25
click at [608, 533] on div "Usage-based charges Edit plan entitlements to charge companies based on their u…" at bounding box center [640, 577] width 438 height 95
click at [503, 418] on div "Pro prod_RAP4VfabBa330l" at bounding box center [617, 430] width 390 height 25
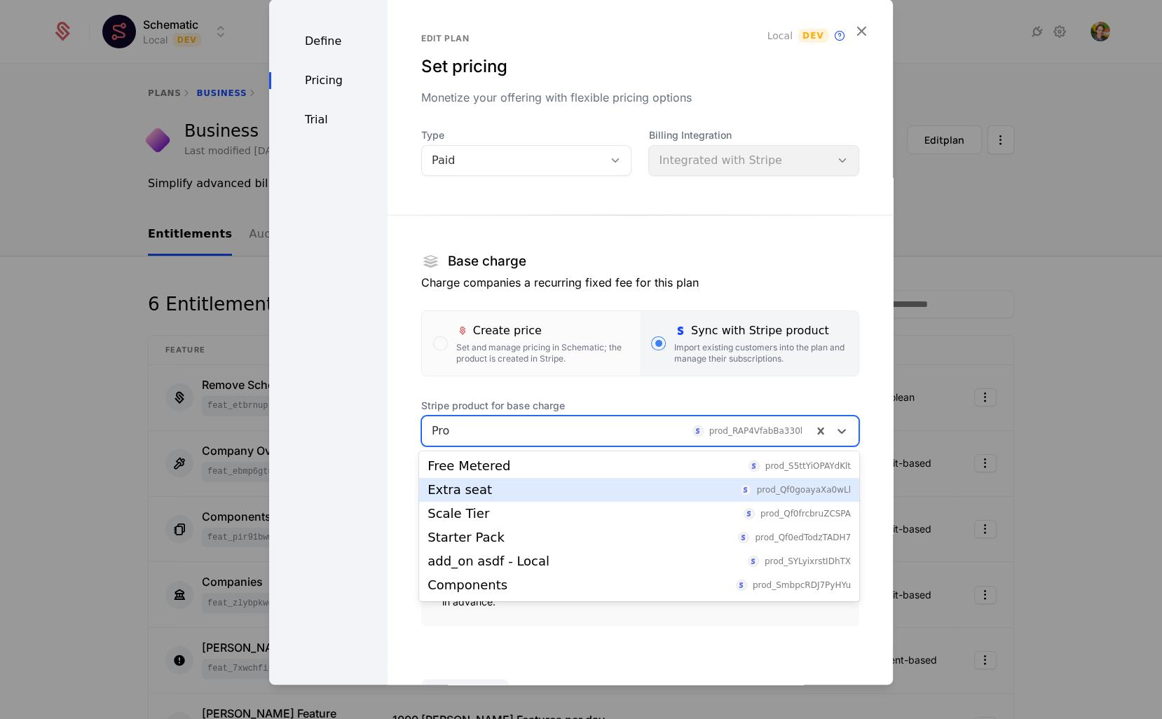
click at [465, 491] on div "Extra seat" at bounding box center [459, 490] width 64 height 13
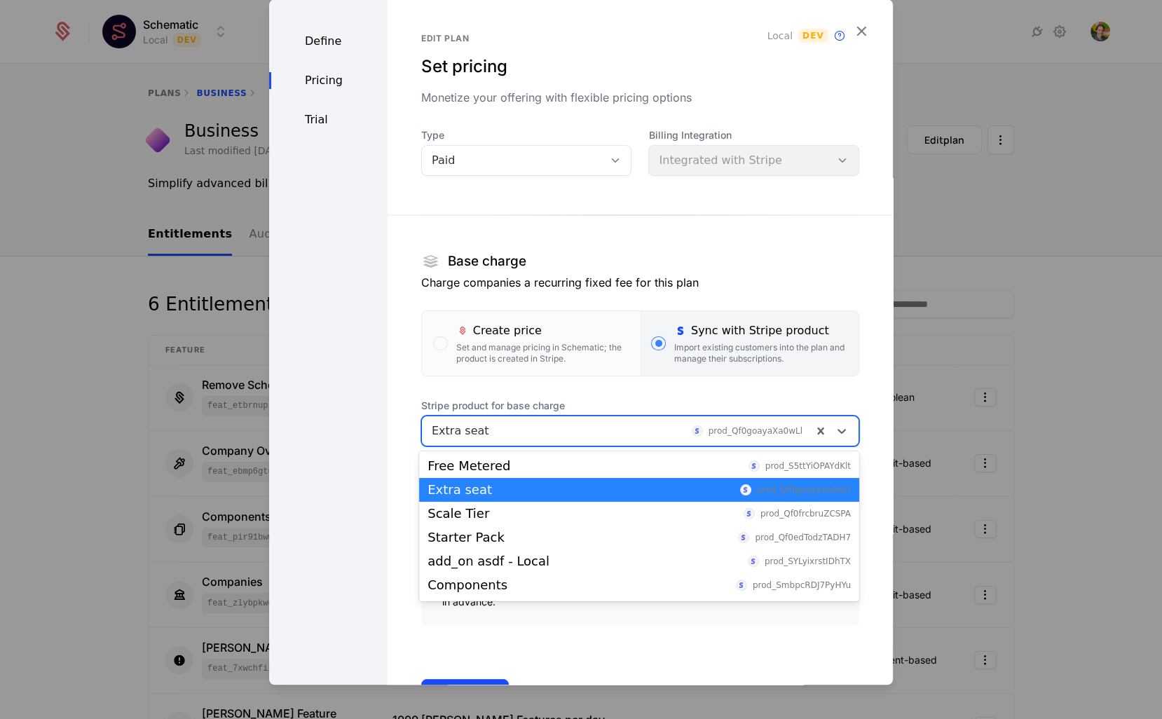
click at [485, 439] on div at bounding box center [617, 431] width 371 height 20
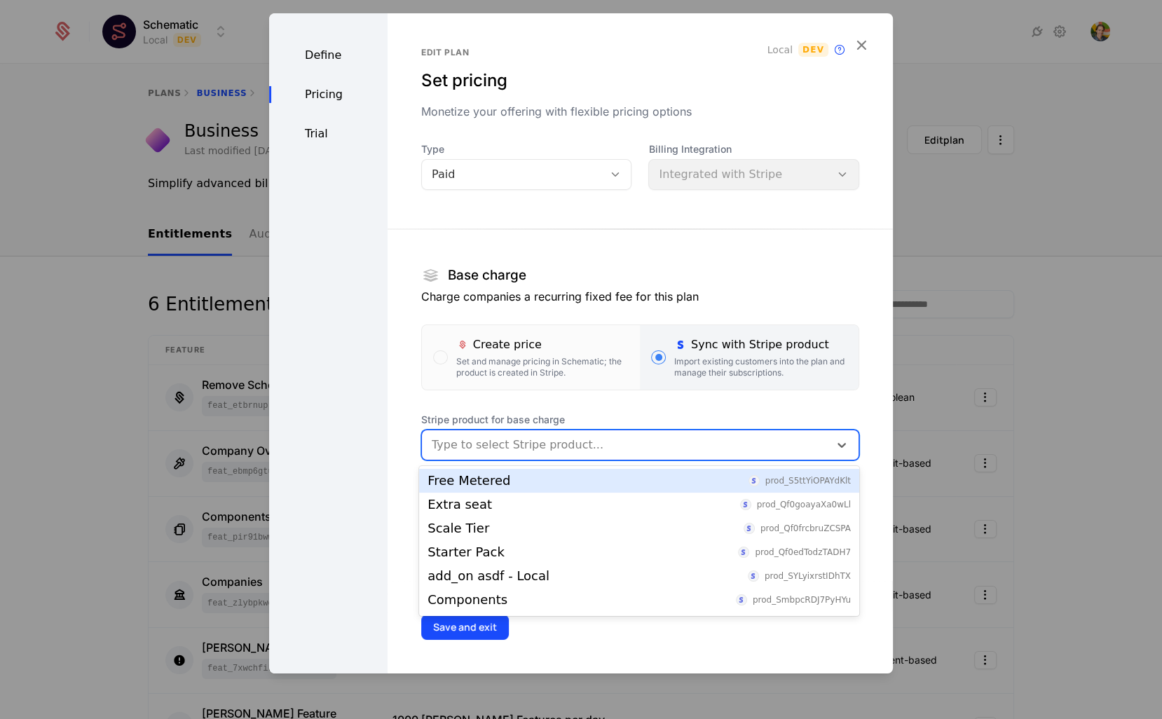
click at [816, 417] on span "Stripe product for base charge" at bounding box center [640, 420] width 438 height 14
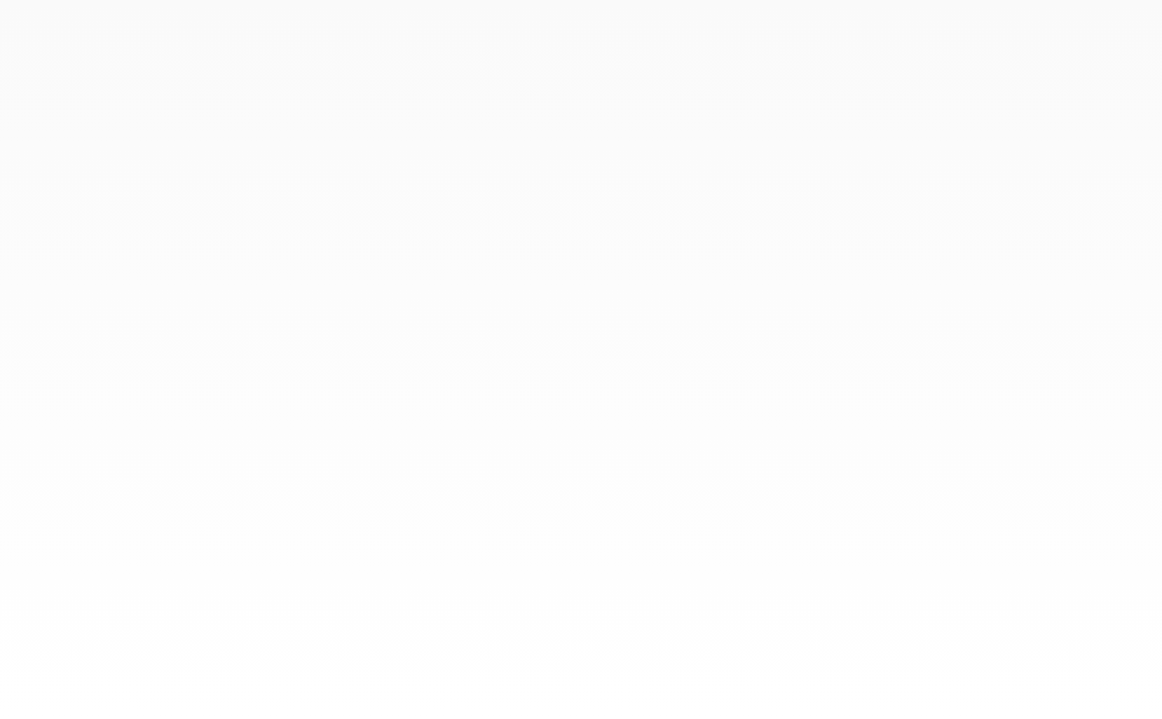
click at [1057, 341] on div at bounding box center [581, 359] width 1162 height 719
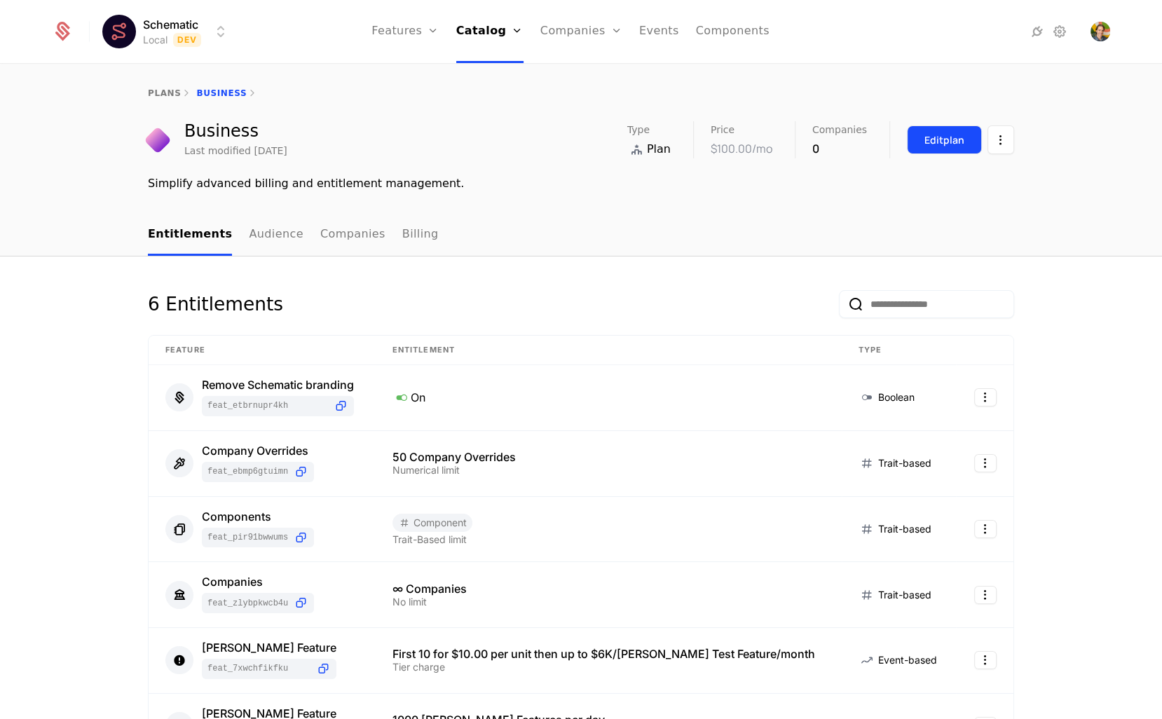
click at [939, 134] on div "Edit plan" at bounding box center [944, 140] width 40 height 14
click at [535, 132] on div "Business Last modified 4 months ago Type Plan Price $100.00 /mo Companies 0 Edi…" at bounding box center [581, 139] width 866 height 37
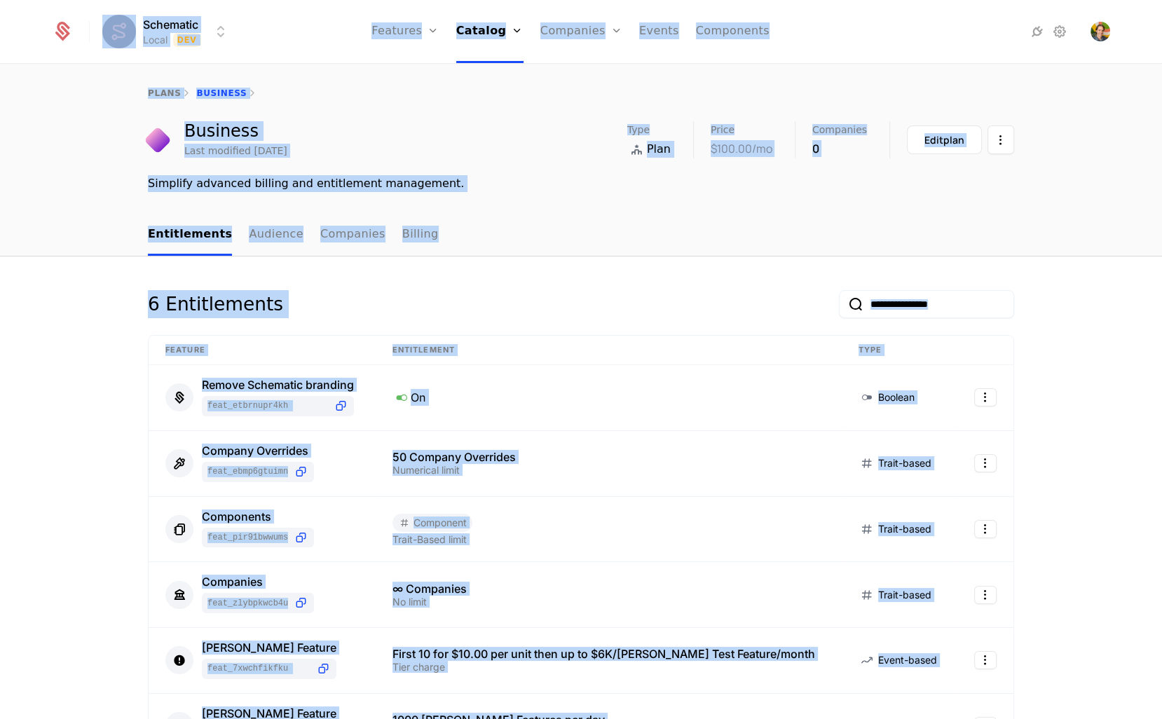
click at [516, 165] on div "Business Last modified 4 months ago Type Plan Price $100.00 /mo Companies 0 Edi…" at bounding box center [580, 156] width 911 height 71
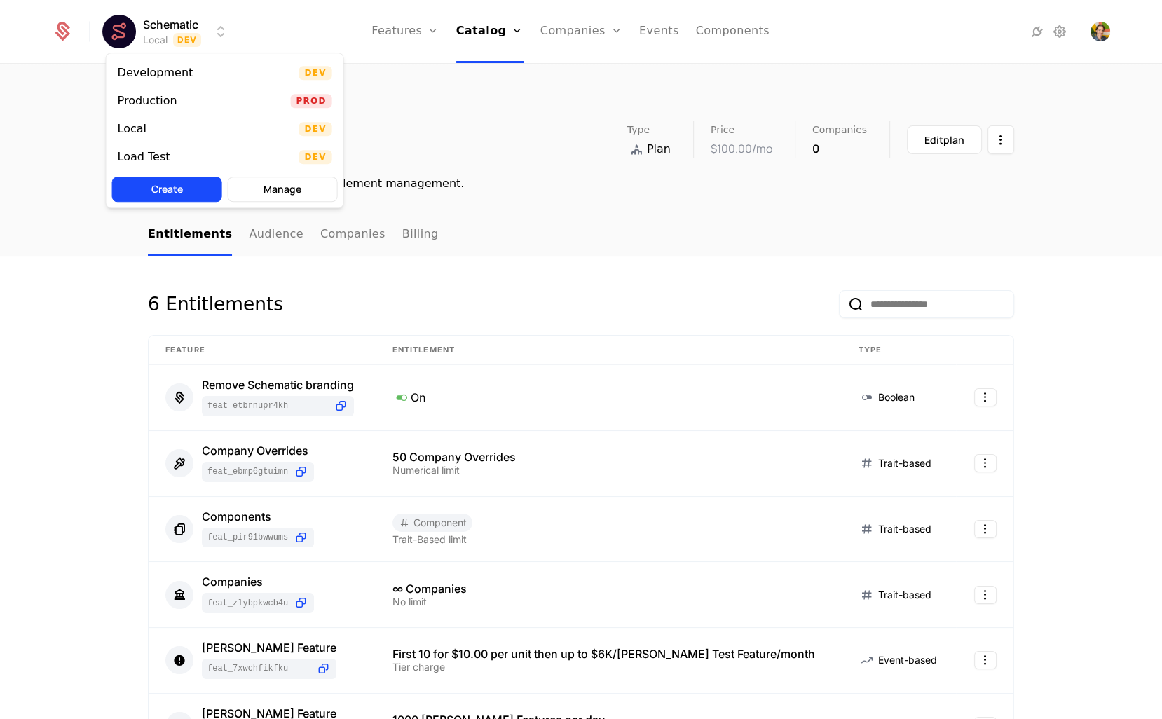
click at [132, 33] on html "Schematic Local Dev Features Features Flags Catalog Plans Add Ons Credits Confi…" at bounding box center [581, 359] width 1162 height 719
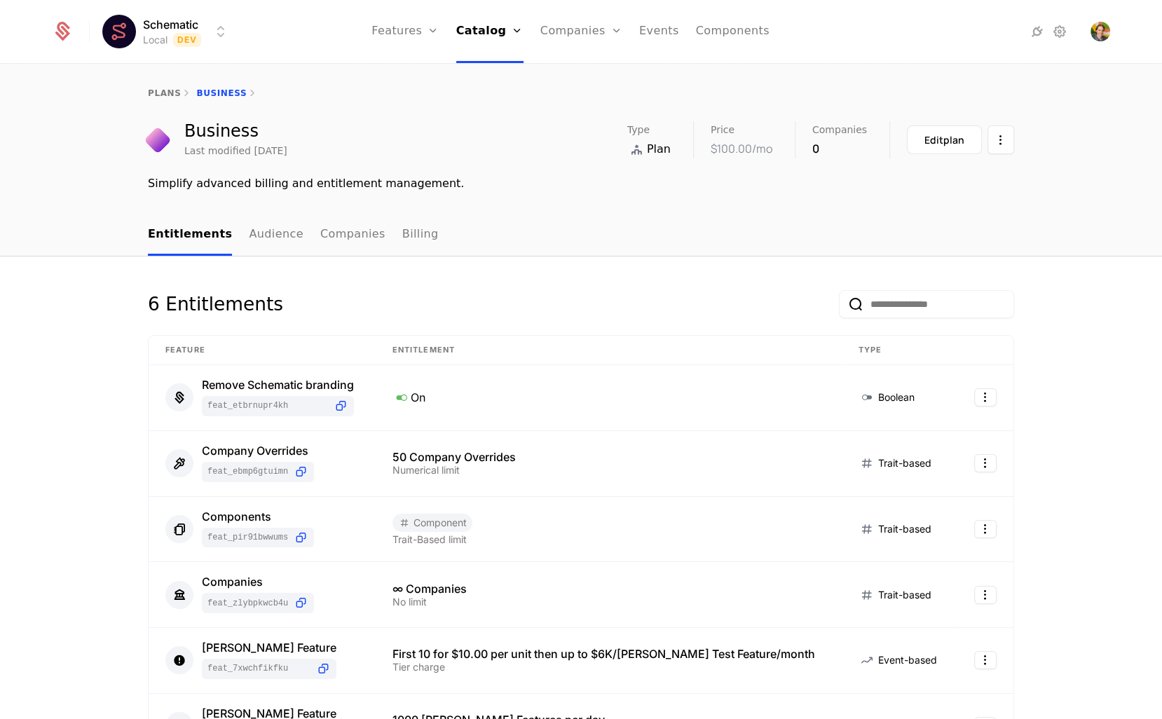
click at [119, 28] on html "Schematic Local Dev Features Features Flags Catalog Plans Add Ons Credits Confi…" at bounding box center [581, 359] width 1162 height 719
click at [416, 84] on link "Features" at bounding box center [420, 77] width 64 height 17
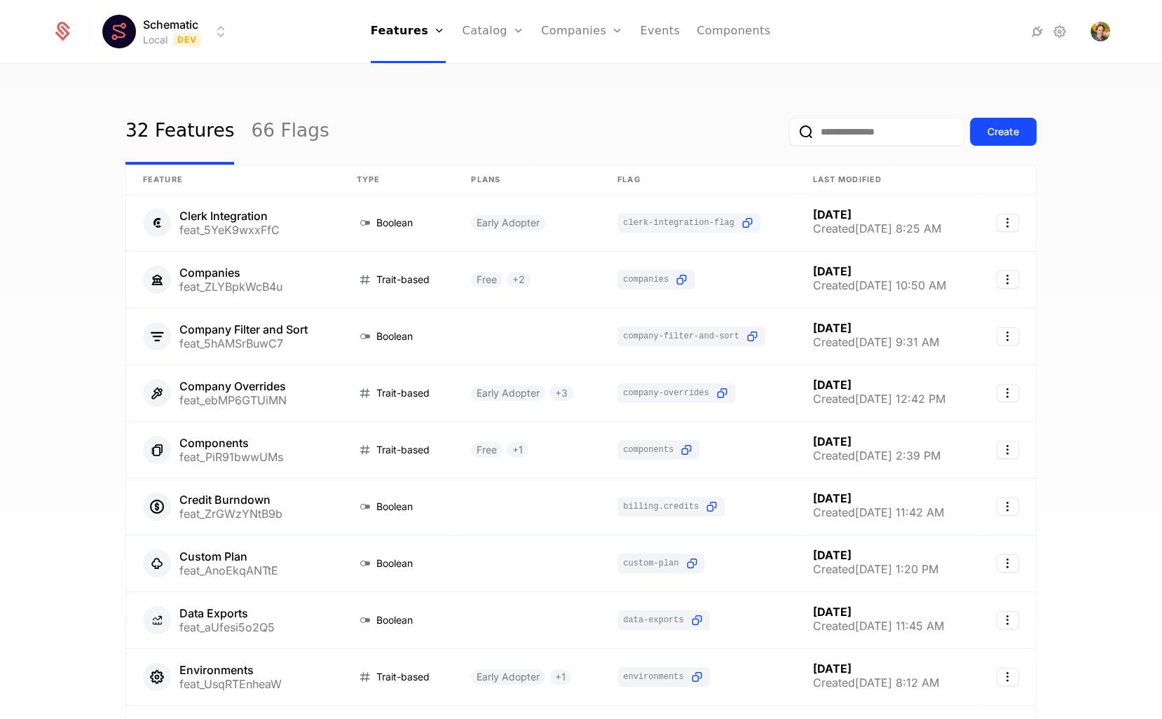
click at [591, 90] on div "32 Features 66 Flags Create Feature Type Plans Flag Last Modified Clerk Integra…" at bounding box center [581, 396] width 1162 height 662
click at [498, 77] on link "Plans" at bounding box center [515, 77] width 72 height 17
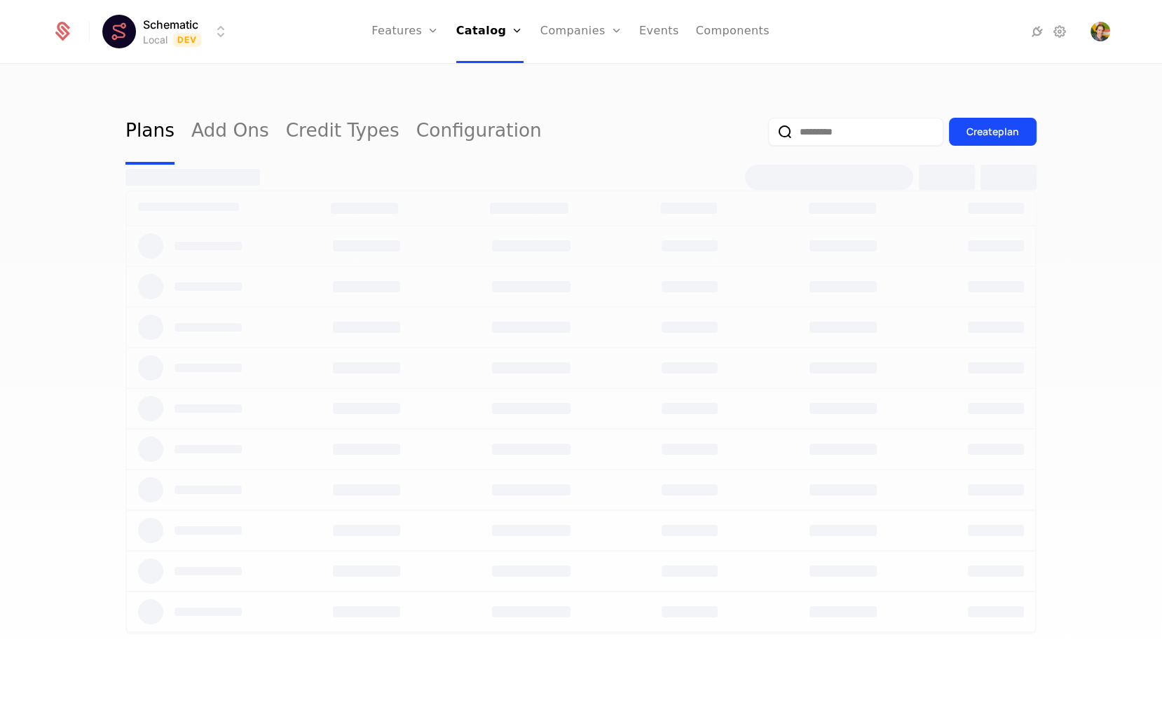
click at [705, 125] on div "Plans Add Ons Credit Types Configuration Create plan" at bounding box center [580, 132] width 911 height 66
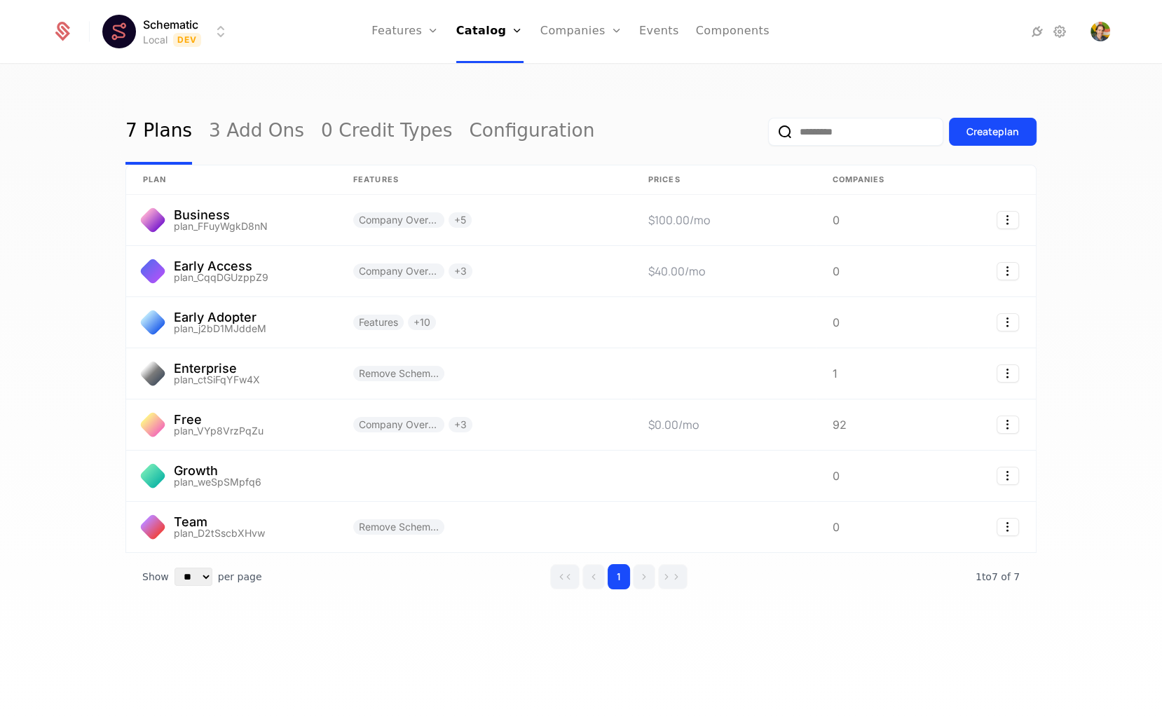
click at [478, 607] on div "7 Plans 3 Add Ons 0 Credit Types Configuration Create plan plan Features Prices…" at bounding box center [580, 372] width 911 height 547
click at [336, 666] on div "7 Plans 3 Add Ons 0 Credit Types Configuration Create plan plan Features Prices…" at bounding box center [581, 396] width 1162 height 662
